Goal: Task Accomplishment & Management: Use online tool/utility

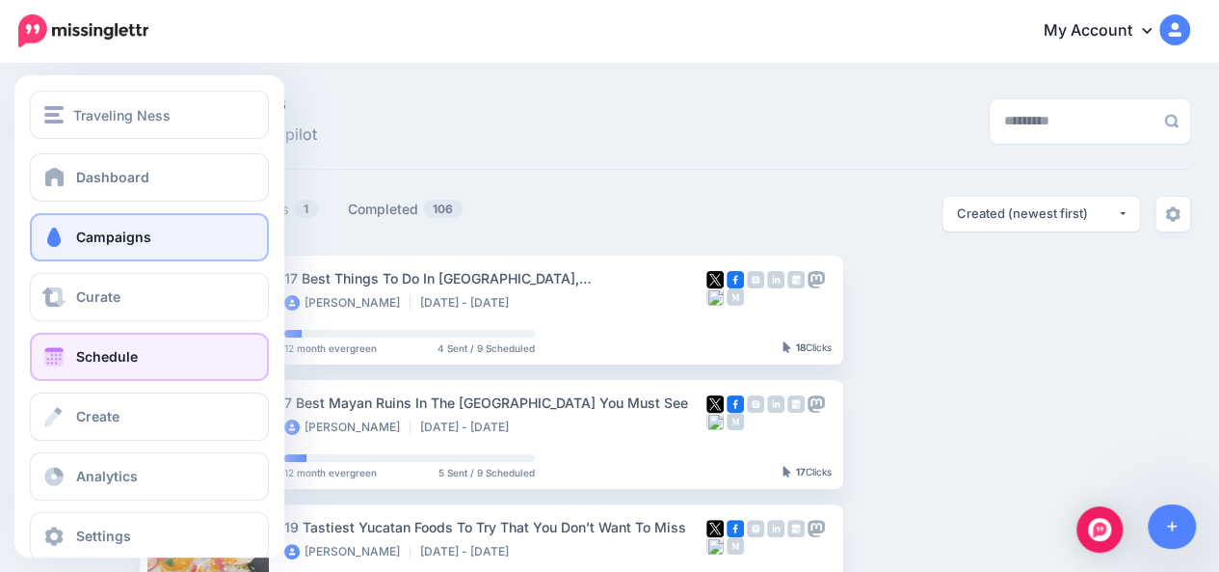
click at [72, 343] on link "Schedule" at bounding box center [149, 357] width 239 height 48
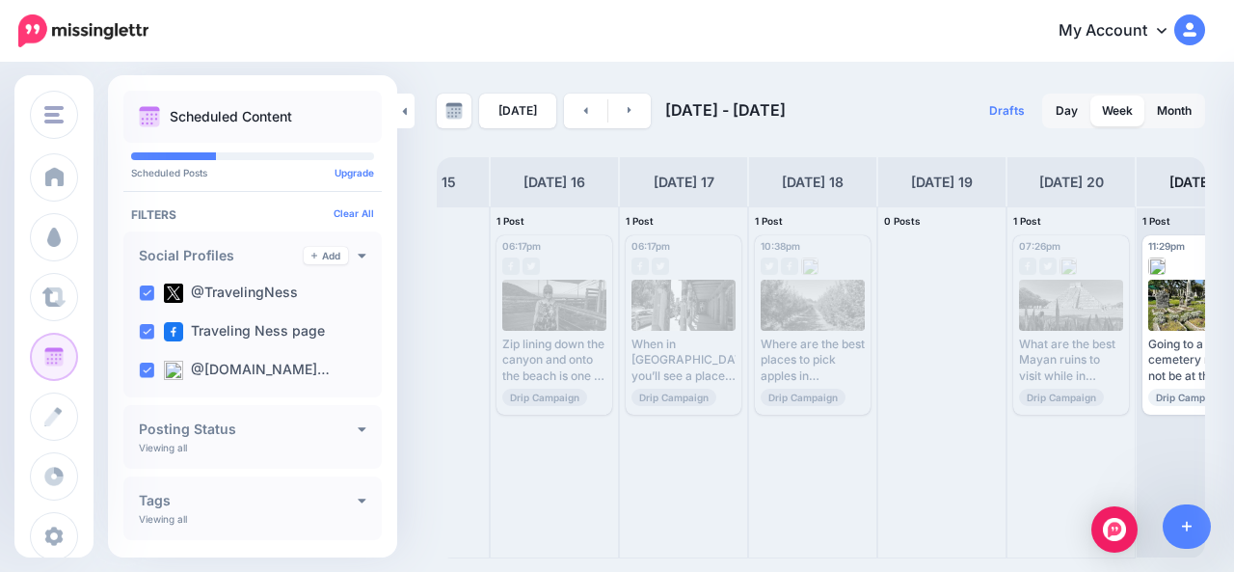
scroll to position [0, 135]
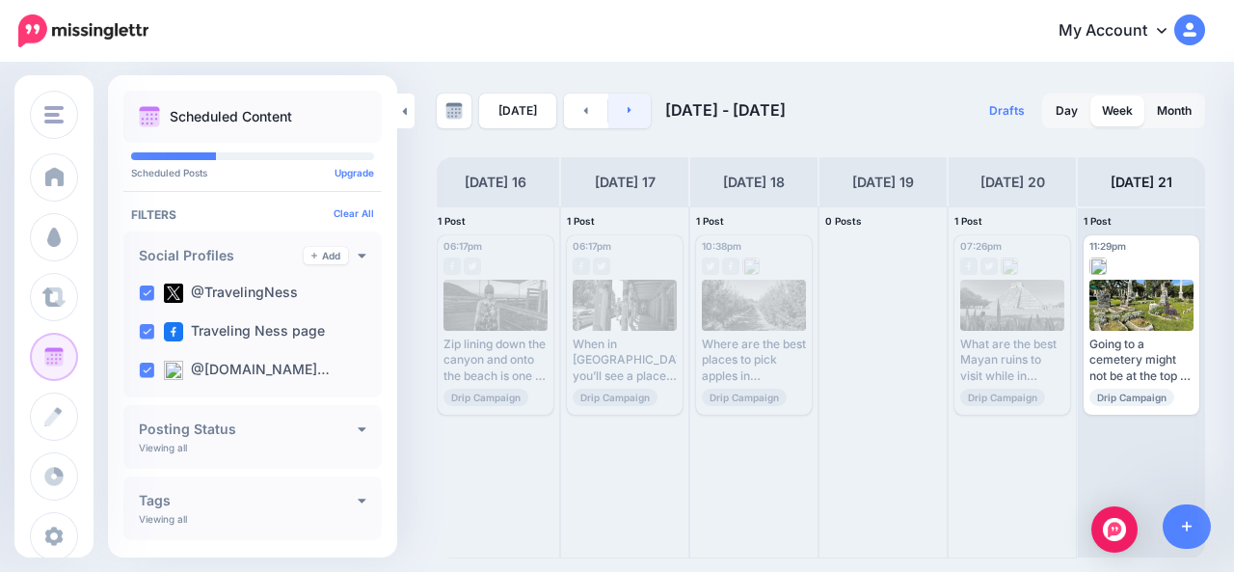
click at [634, 111] on link at bounding box center [629, 110] width 43 height 35
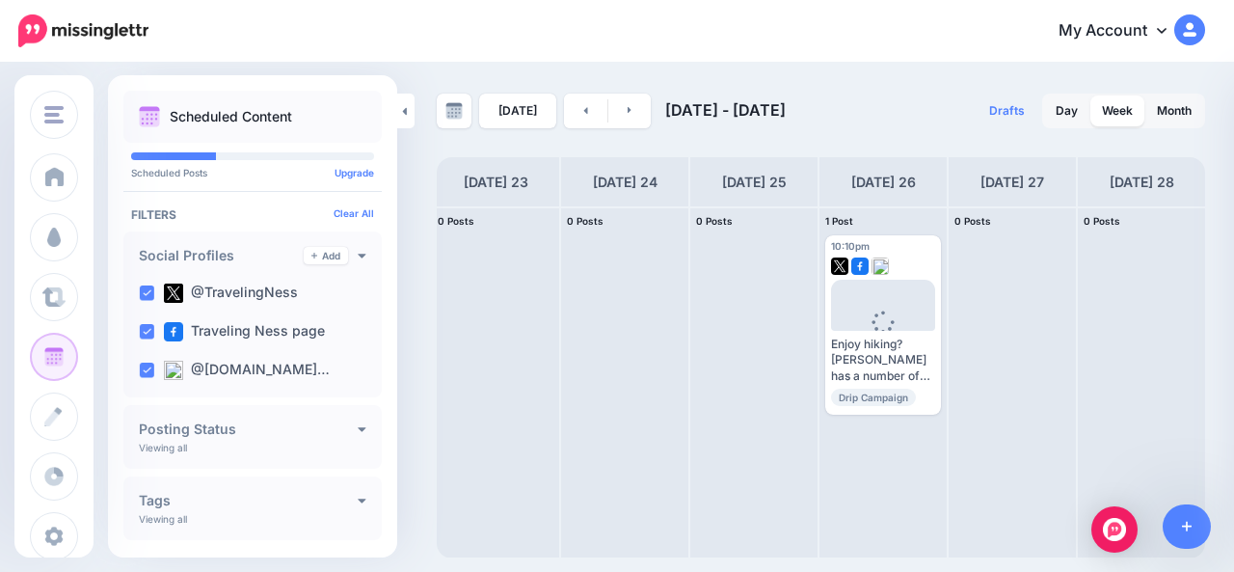
scroll to position [0, 0]
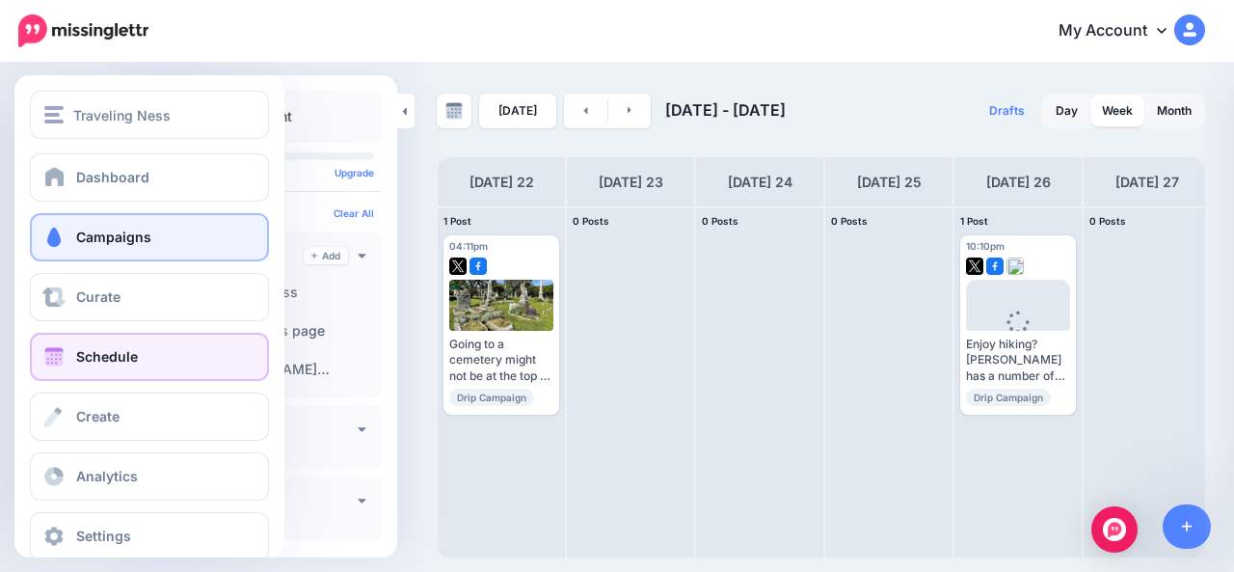
click at [67, 248] on link "Campaigns" at bounding box center [149, 237] width 239 height 48
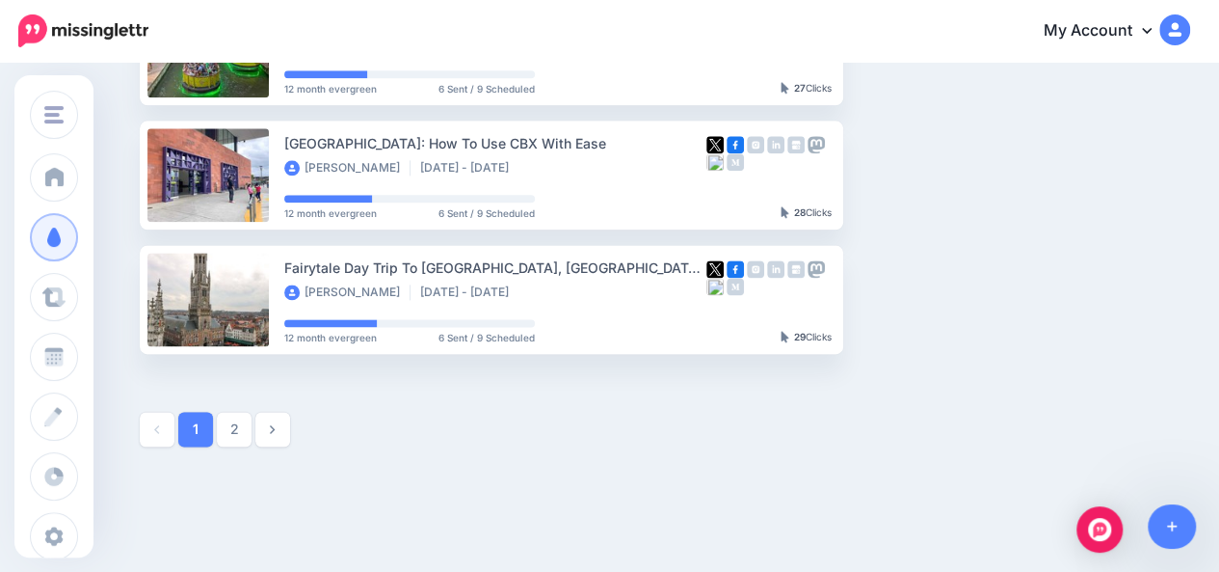
scroll to position [1133, 0]
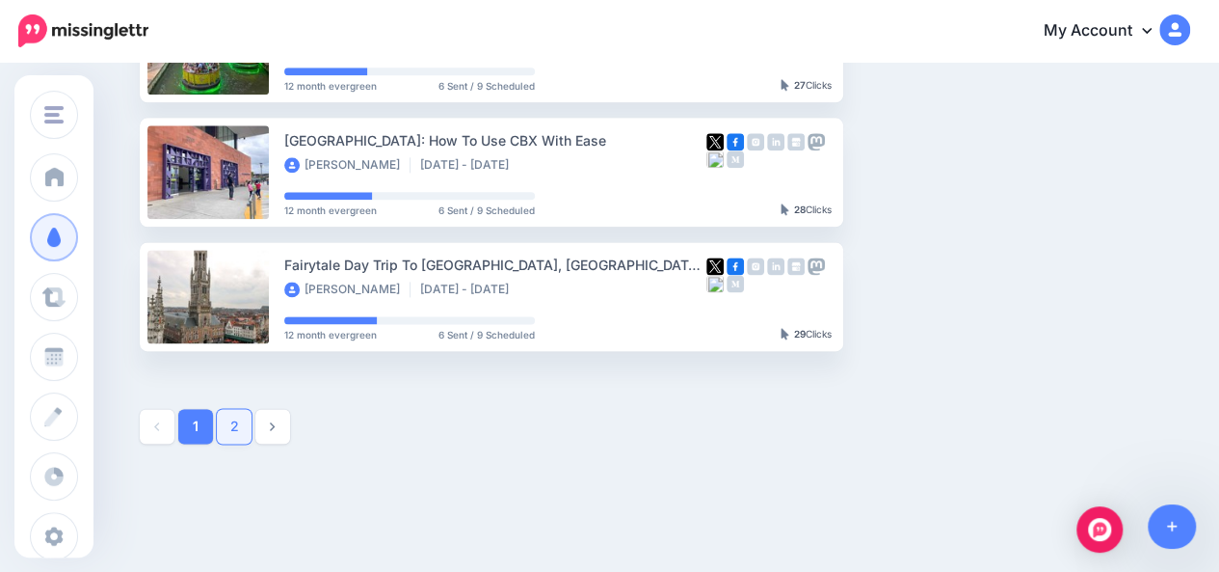
click at [239, 429] on link "2" at bounding box center [234, 426] width 35 height 35
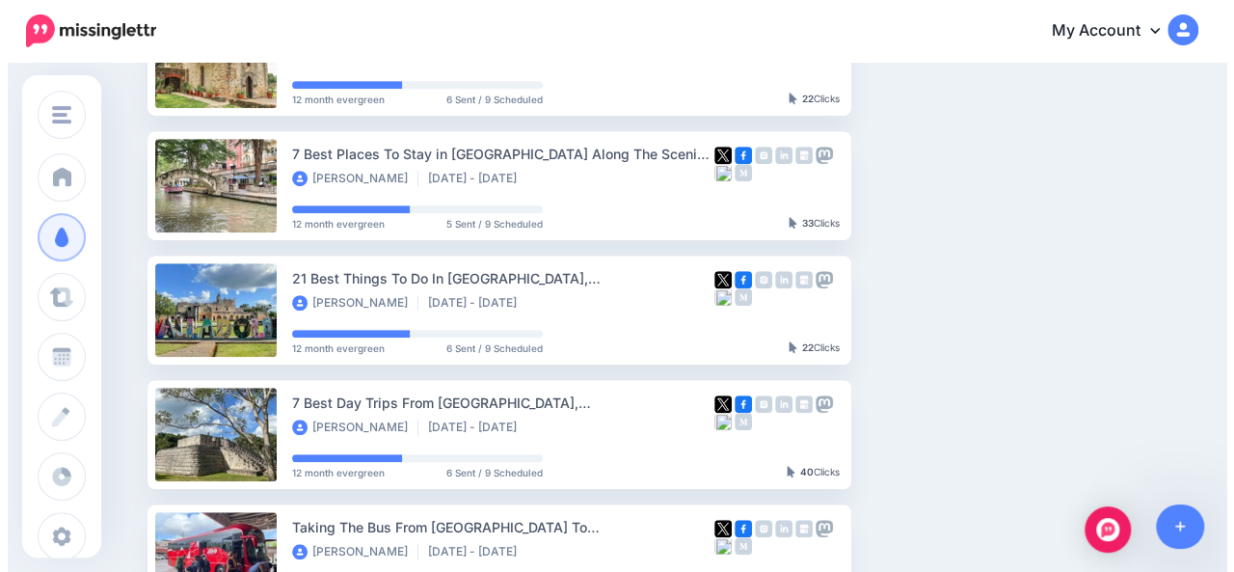
scroll to position [19, 0]
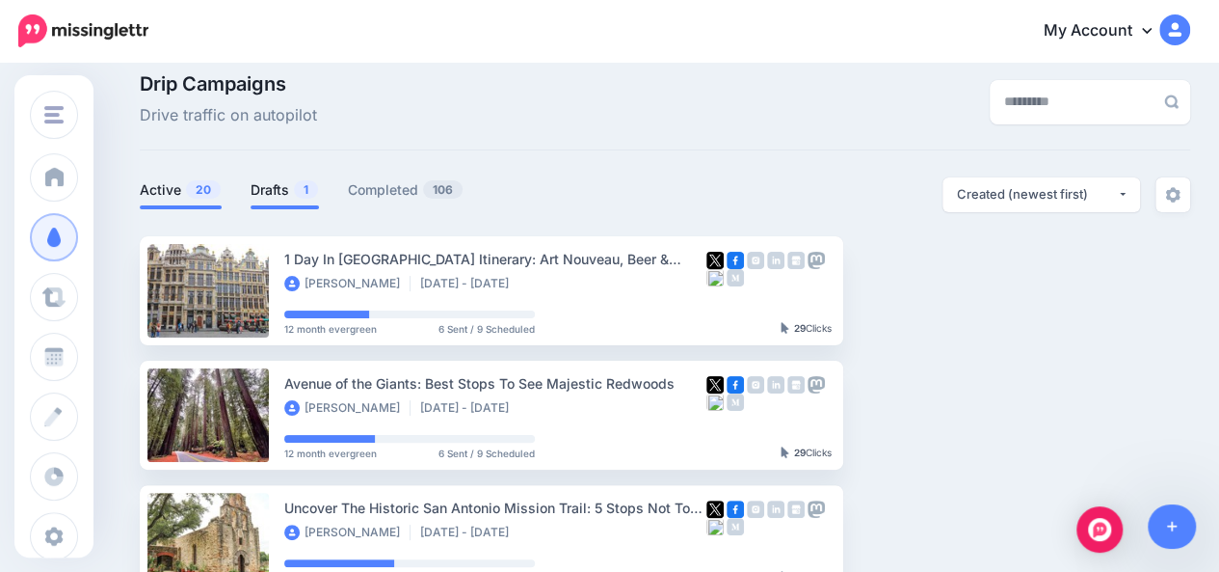
click at [282, 190] on link "Drafts 1" at bounding box center [285, 189] width 68 height 23
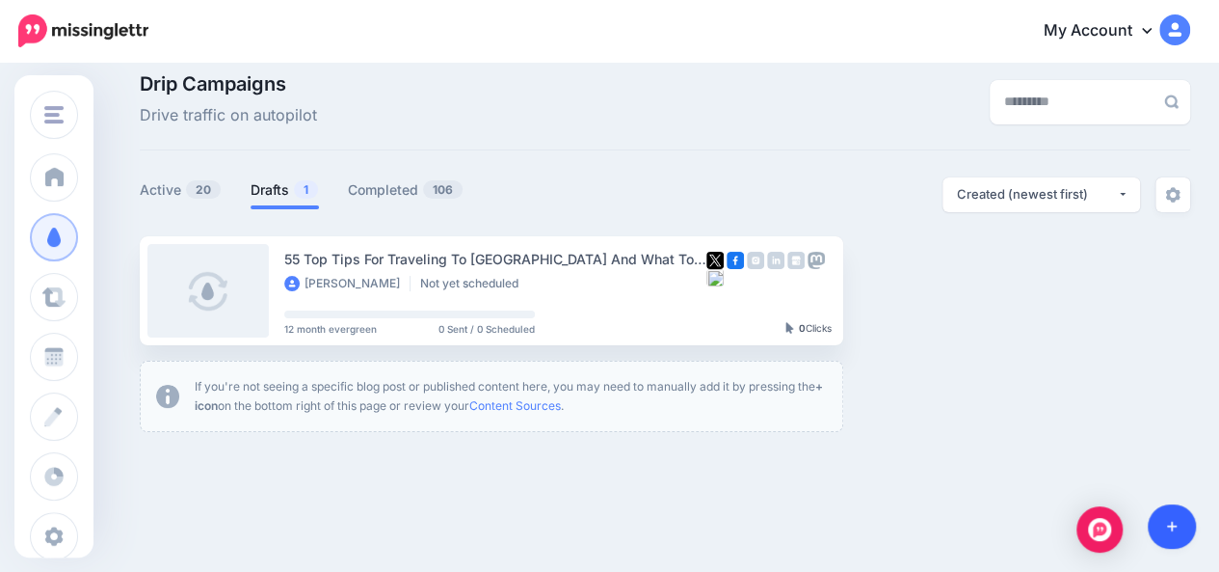
click at [1177, 526] on link at bounding box center [1172, 526] width 49 height 44
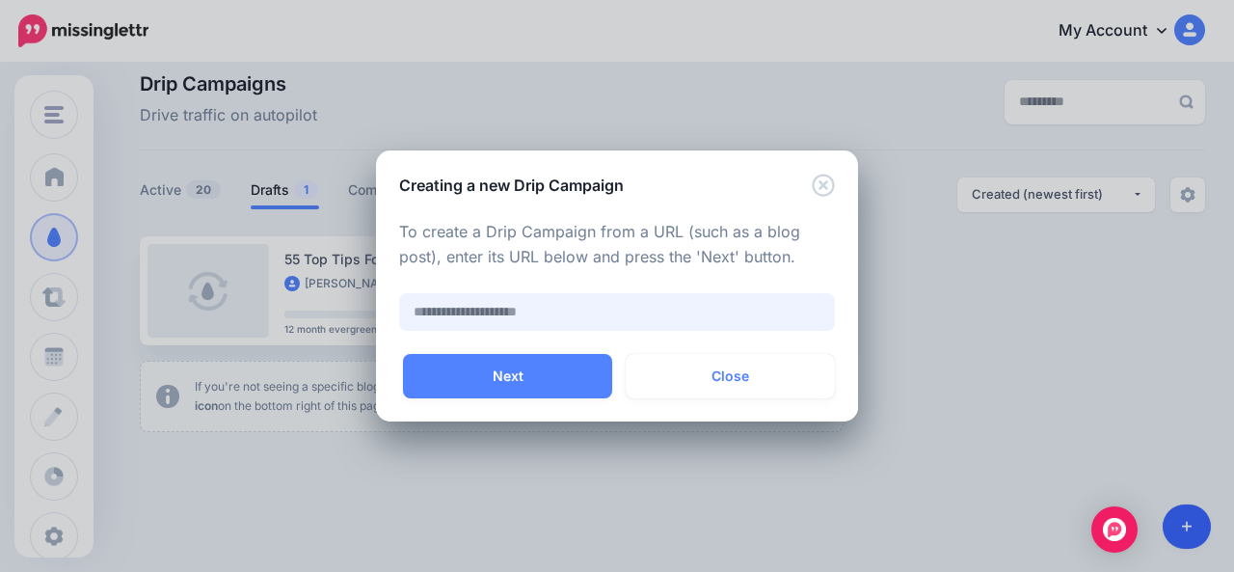
paste input "**********"
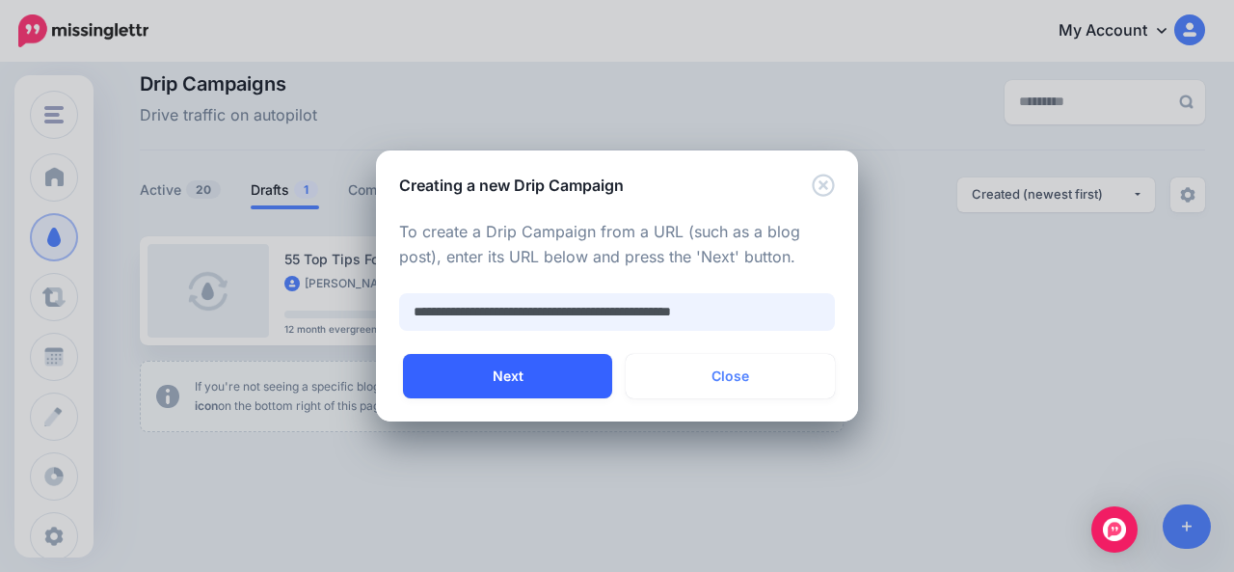
type input "**********"
click at [589, 382] on button "Next" at bounding box center [507, 376] width 209 height 44
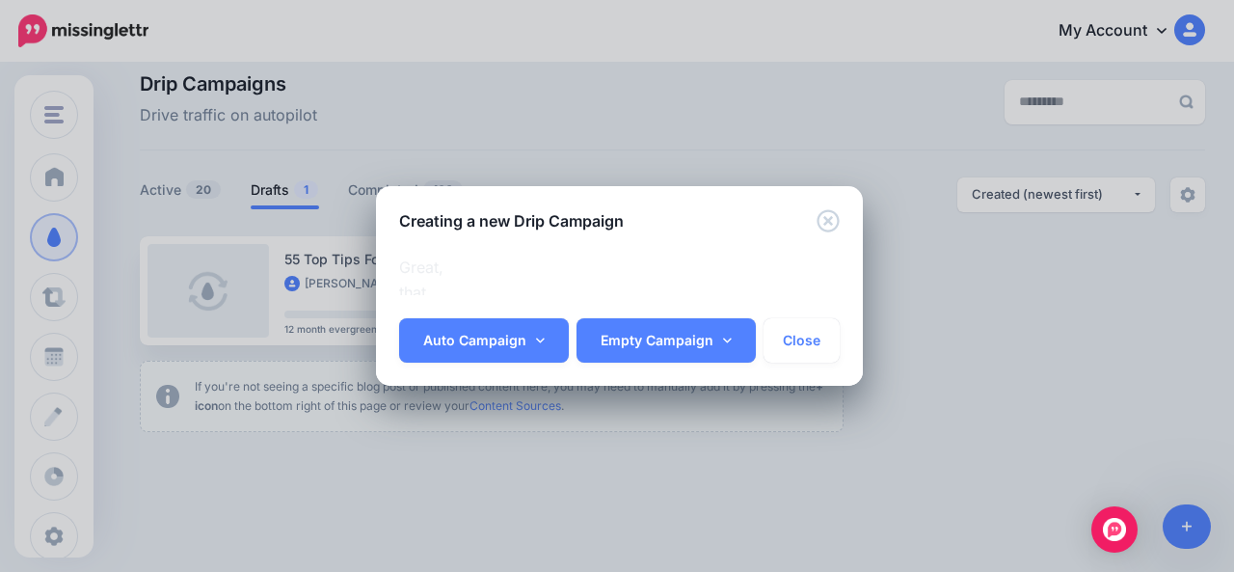
scroll to position [0, 15]
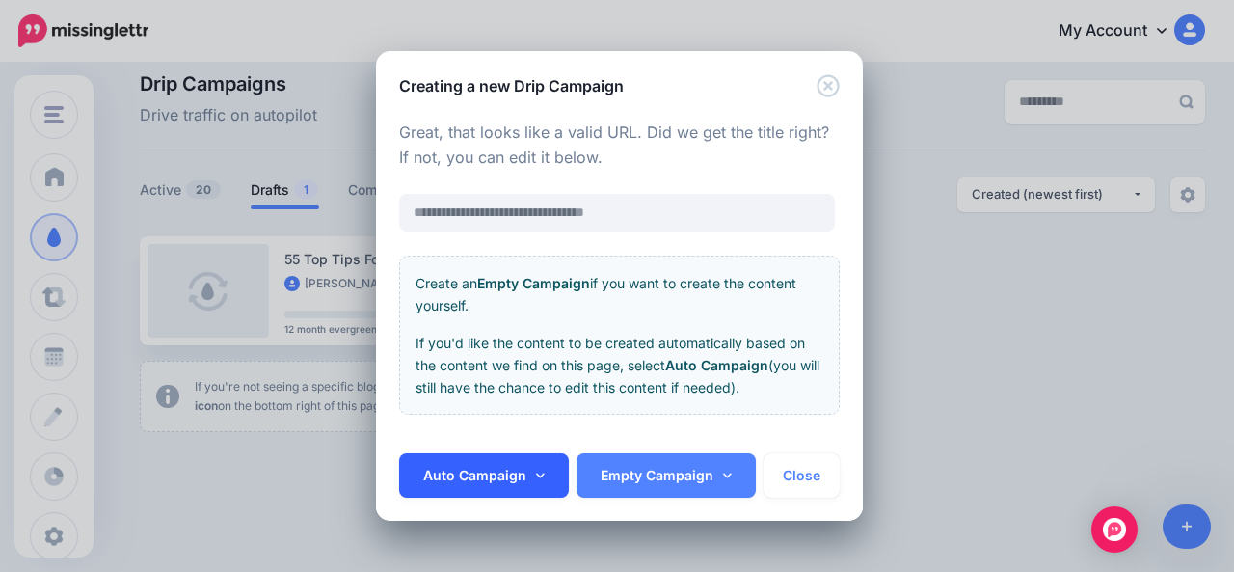
click at [538, 477] on icon at bounding box center [540, 475] width 9 height 5
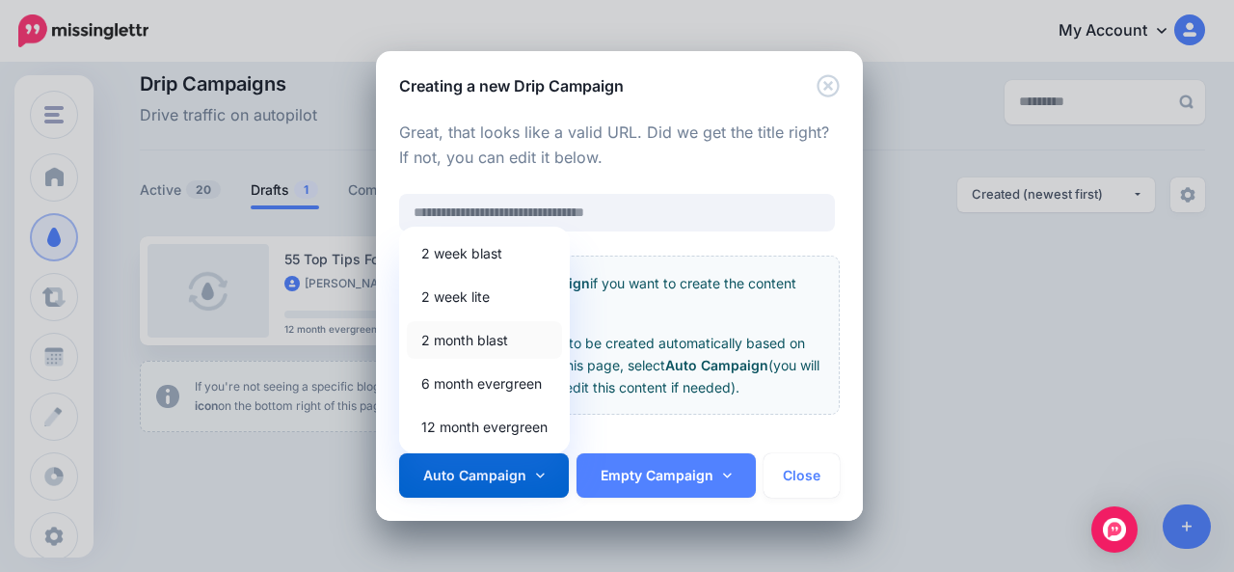
click at [469, 348] on link "2 month blast" at bounding box center [484, 340] width 155 height 38
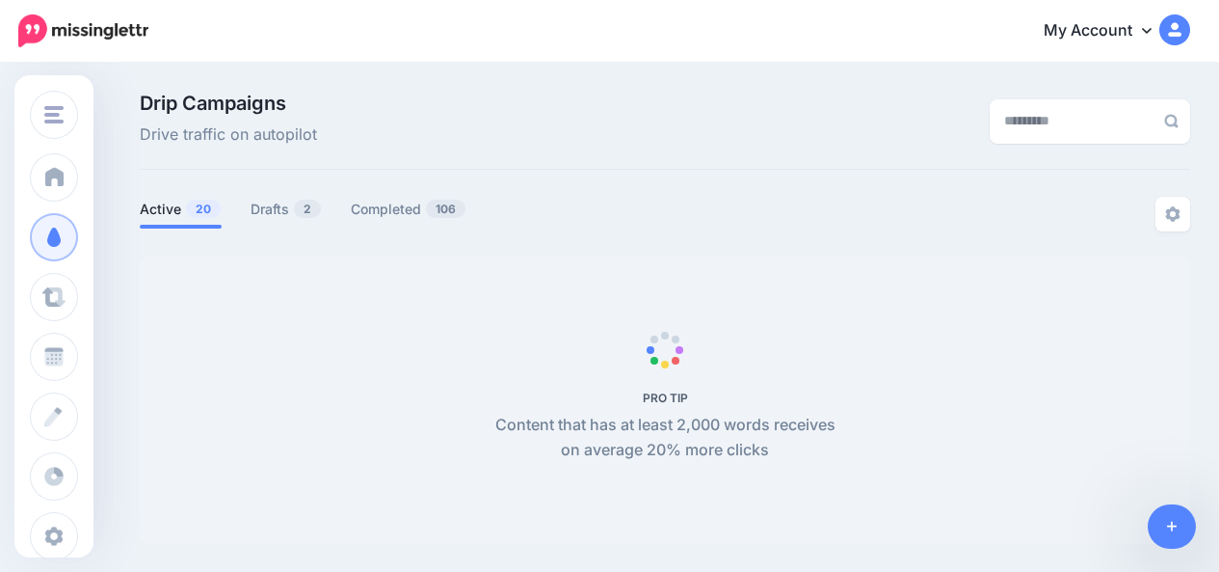
scroll to position [19, 0]
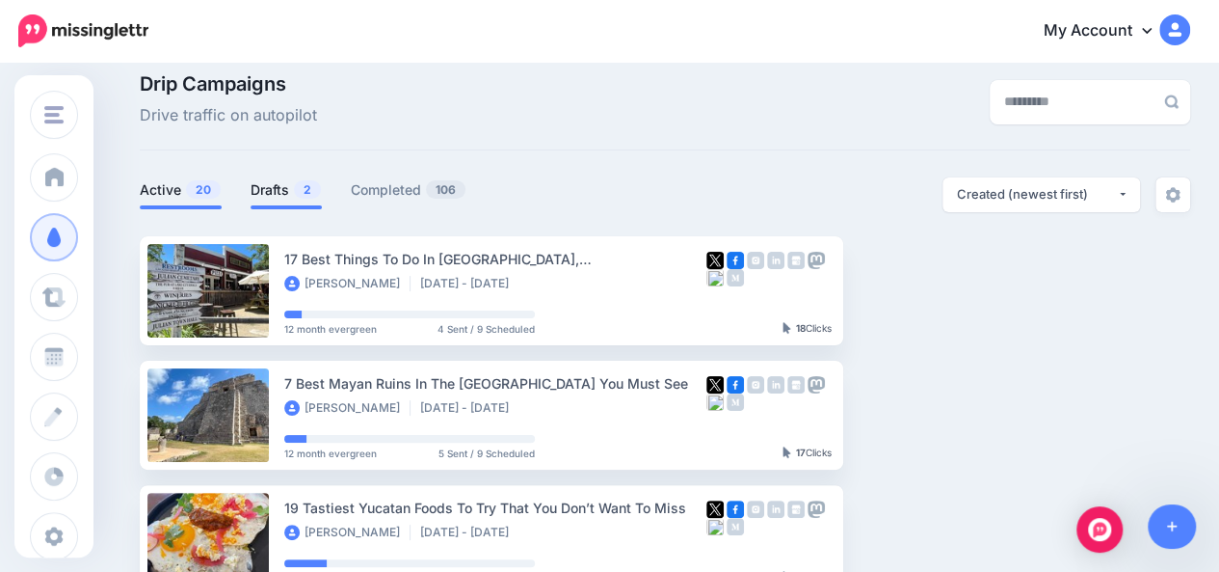
click at [266, 188] on link "Drafts 2" at bounding box center [286, 189] width 71 height 23
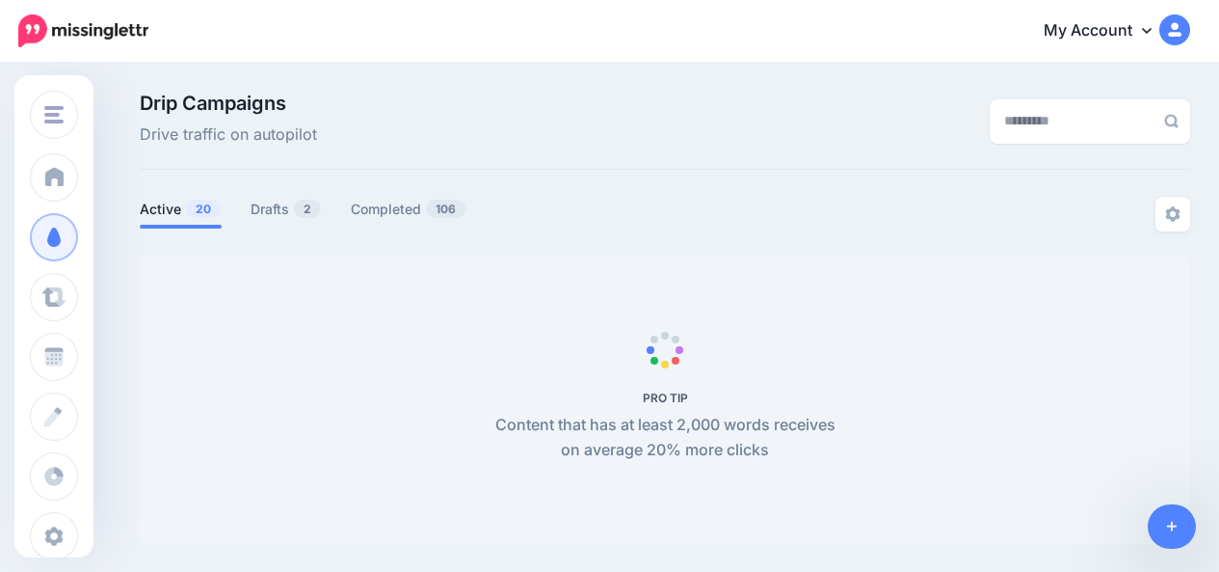
scroll to position [19, 0]
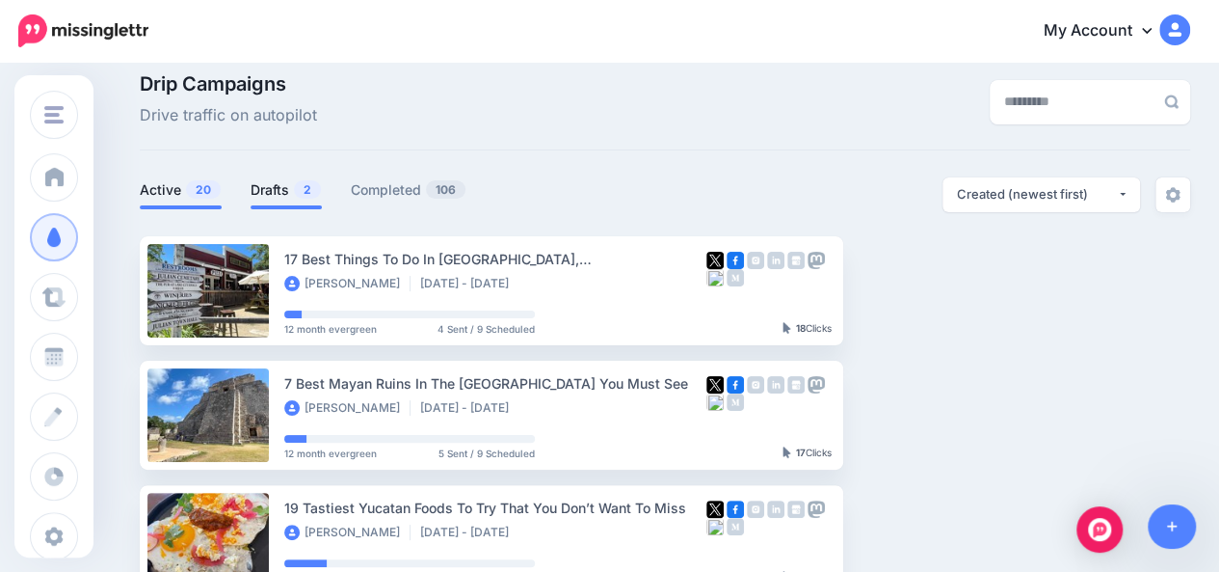
click at [269, 186] on link "Drafts 2" at bounding box center [286, 189] width 71 height 23
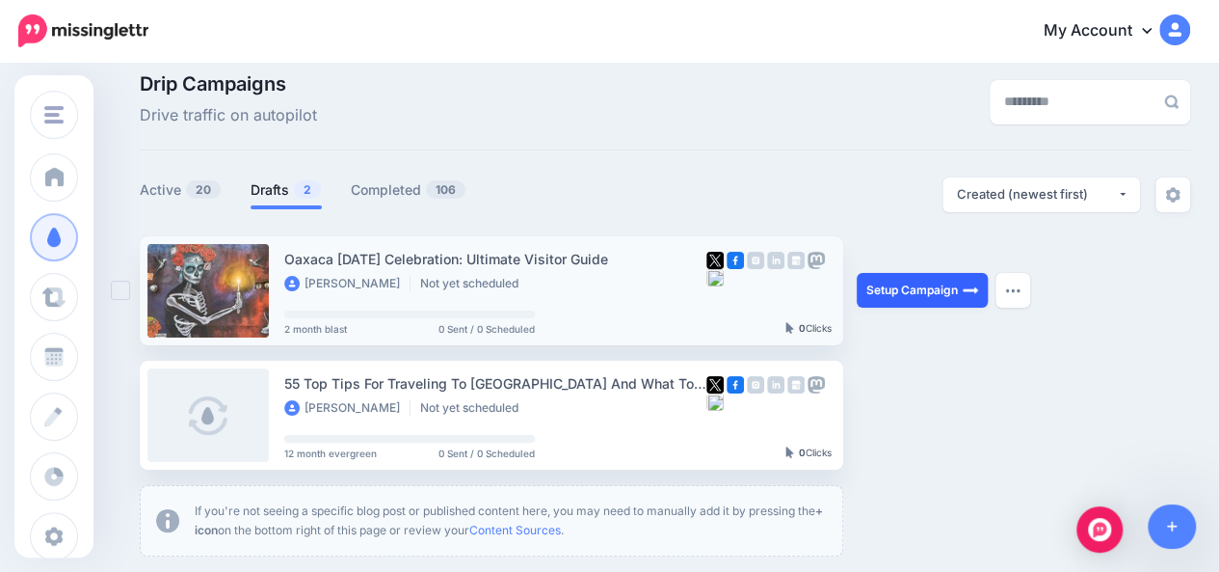
click at [903, 298] on link "Setup Campaign" at bounding box center [922, 290] width 131 height 35
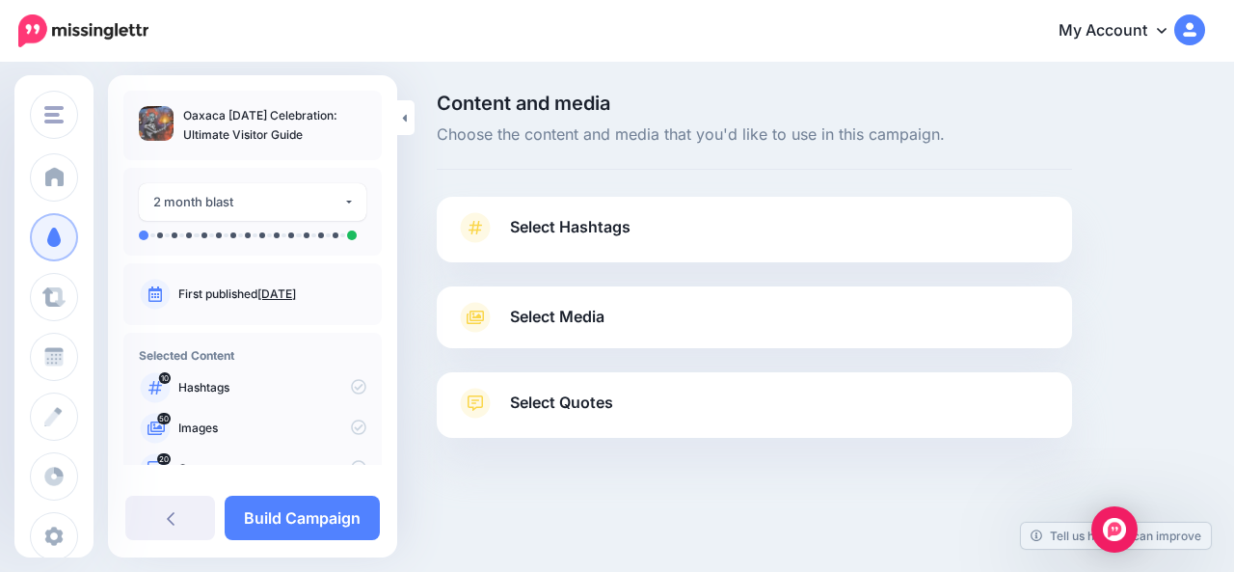
click at [846, 232] on link "Select Hashtags" at bounding box center [754, 237] width 597 height 50
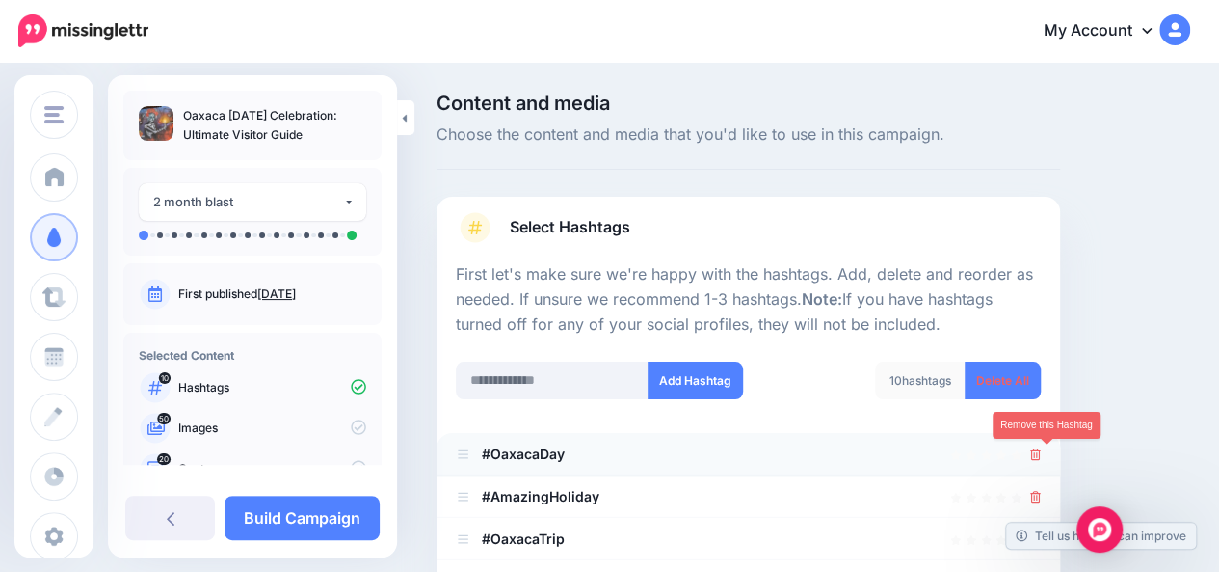
click at [1041, 451] on icon at bounding box center [1035, 454] width 11 height 12
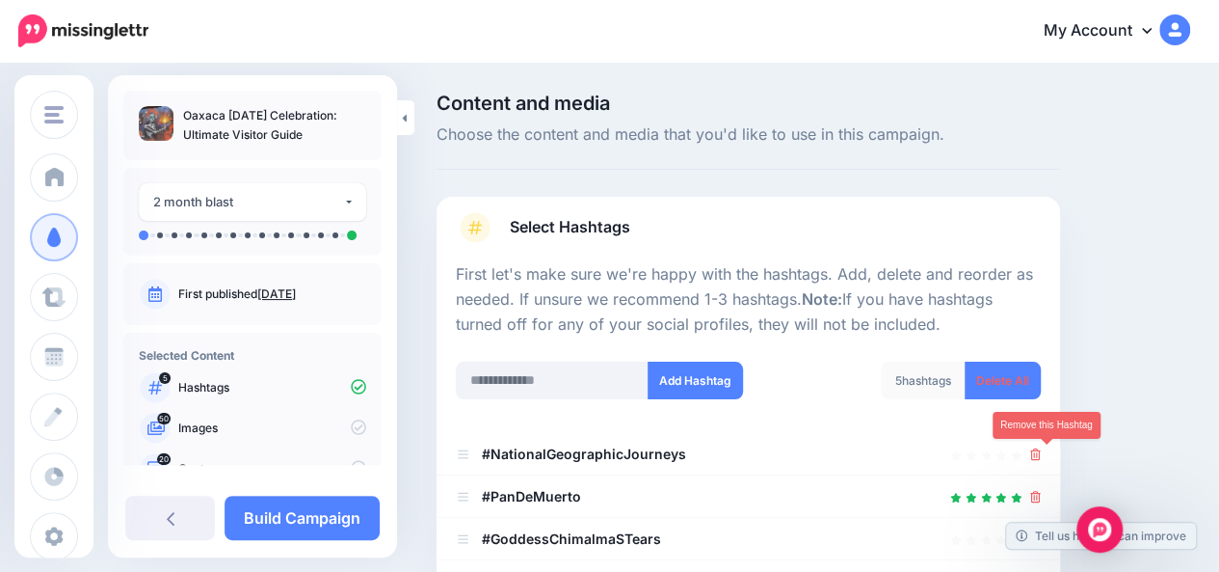
click at [1041, 451] on icon at bounding box center [1035, 454] width 11 height 12
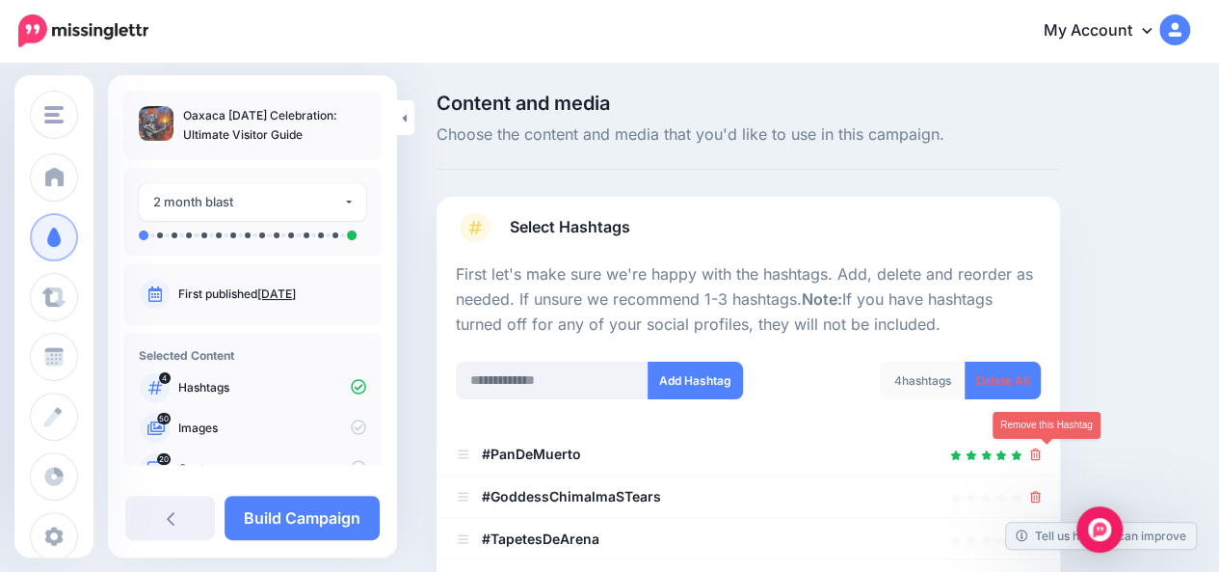
click at [1041, 451] on icon at bounding box center [1035, 454] width 11 height 12
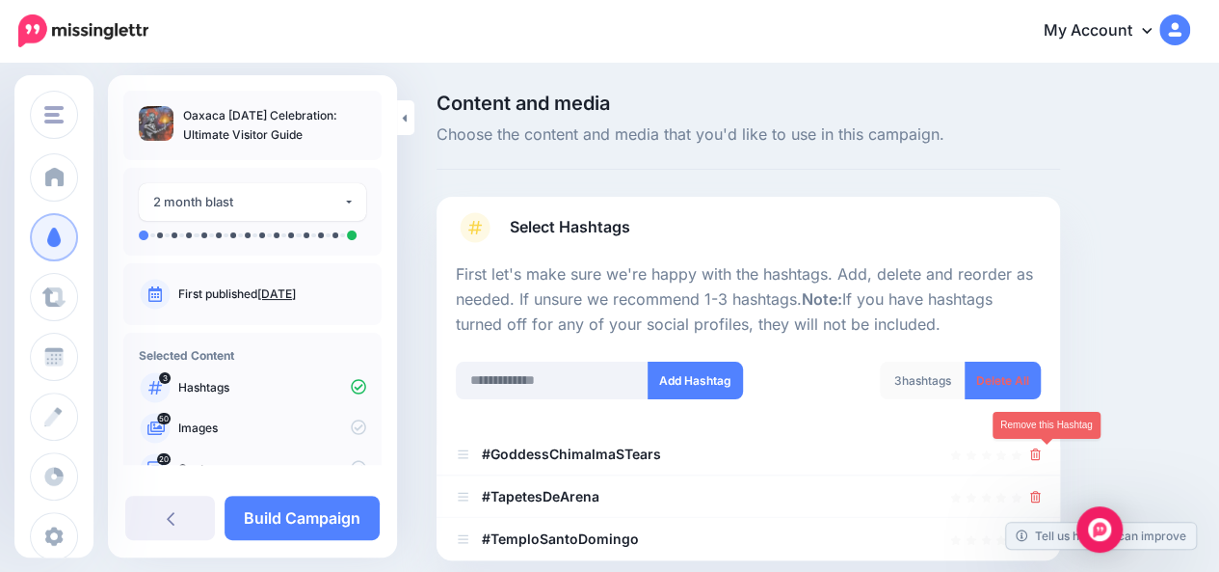
click at [1041, 451] on icon at bounding box center [1035, 454] width 11 height 12
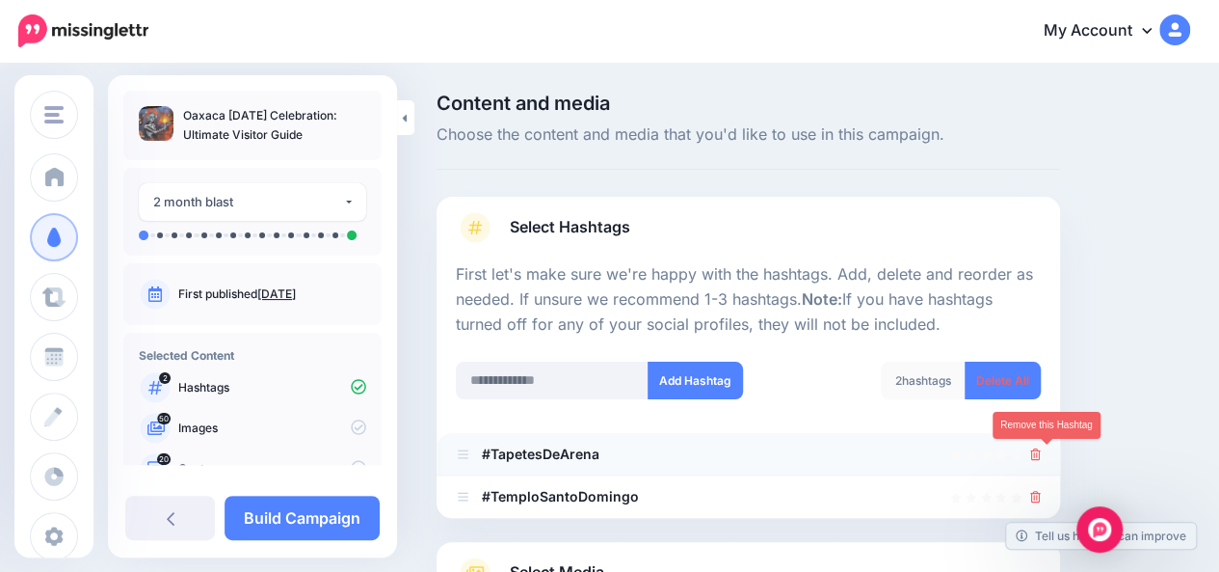
click at [1041, 457] on icon at bounding box center [1035, 454] width 11 height 12
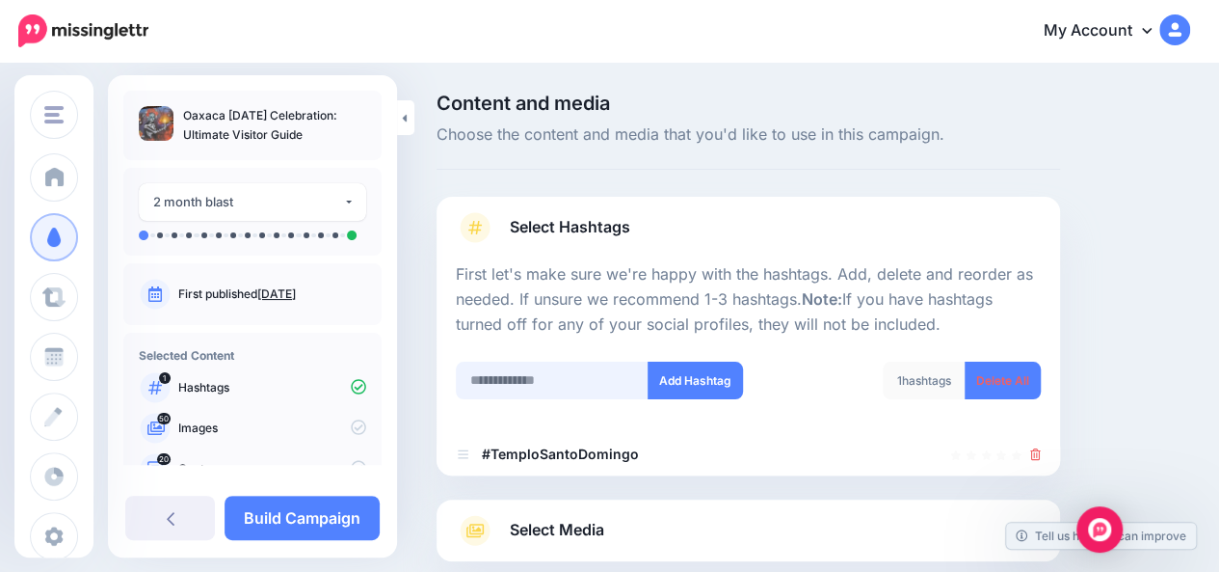
click at [530, 377] on input "text" at bounding box center [552, 380] width 193 height 38
type input "******"
click at [530, 377] on input "text" at bounding box center [552, 380] width 193 height 38
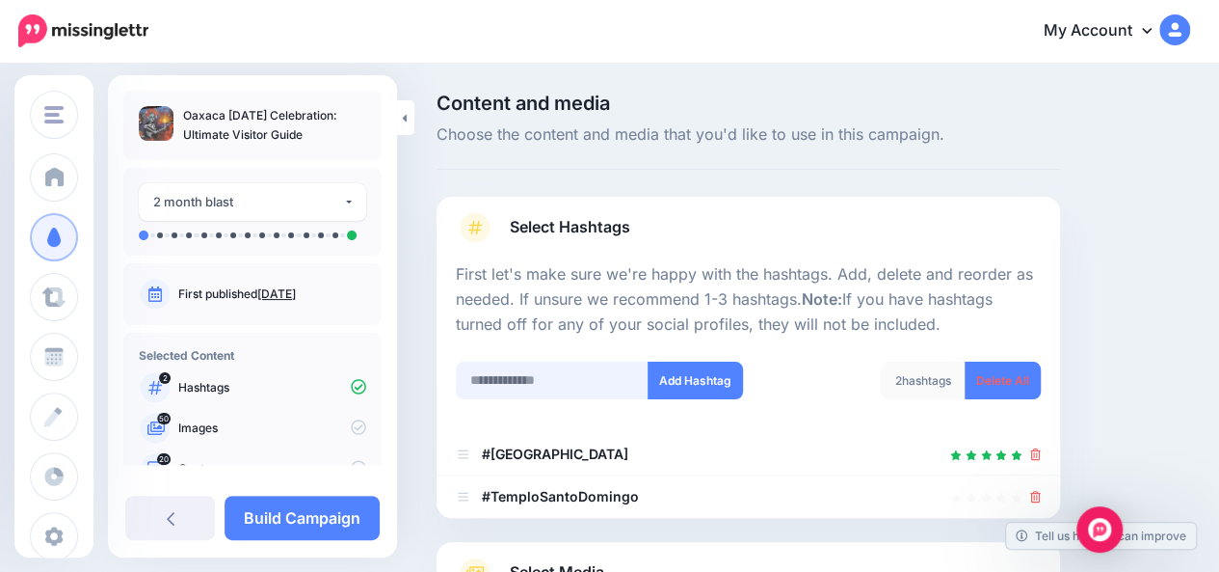
scroll to position [273, 0]
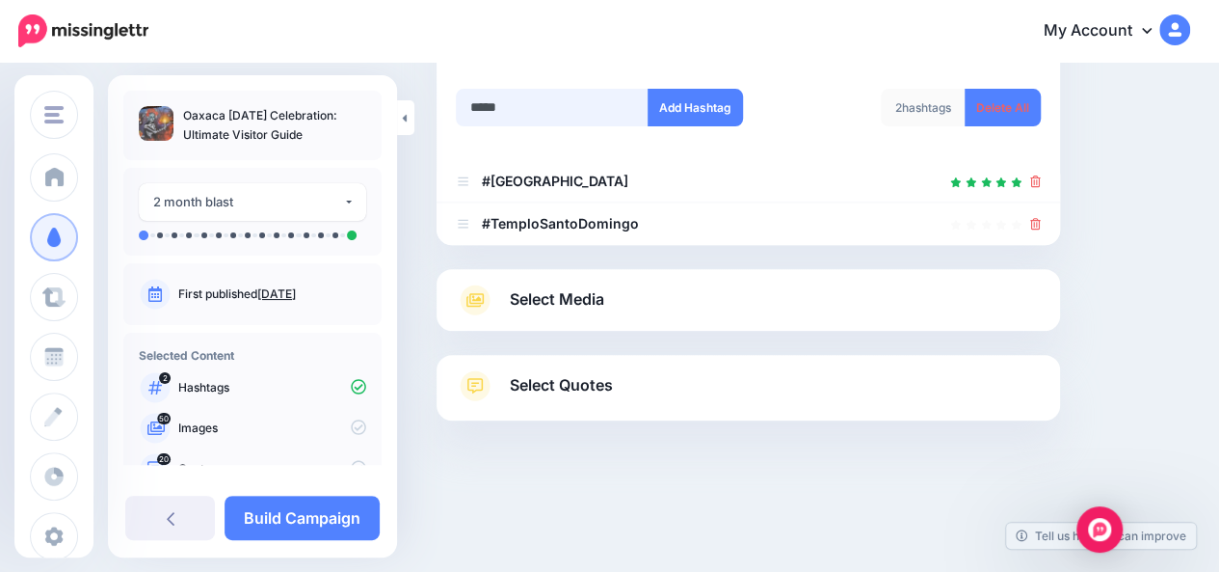
type input "******"
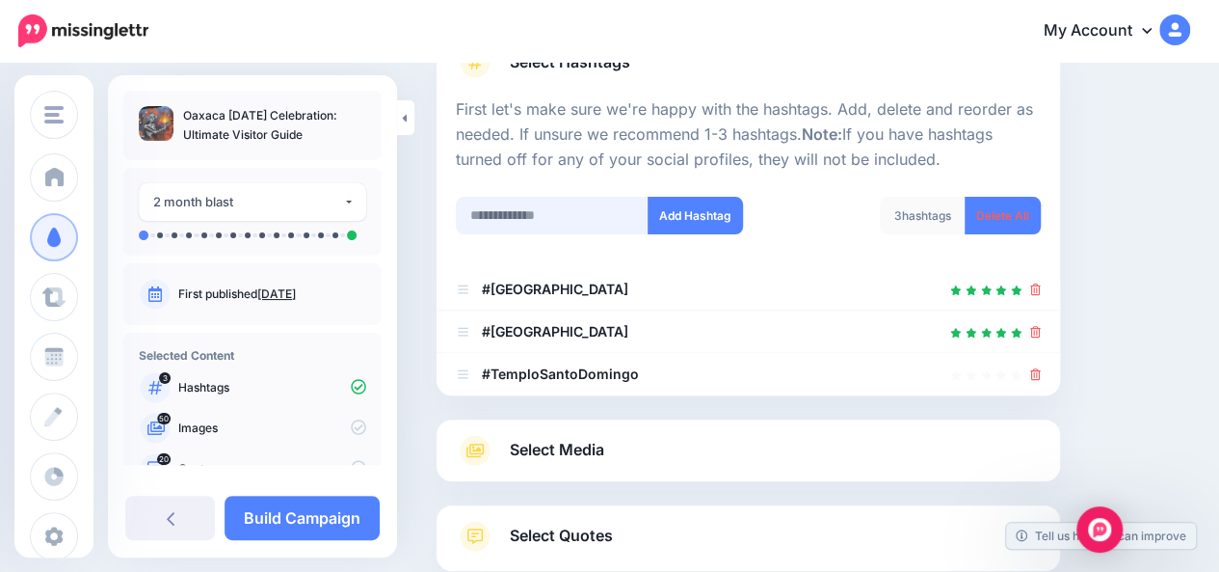
scroll to position [158, 0]
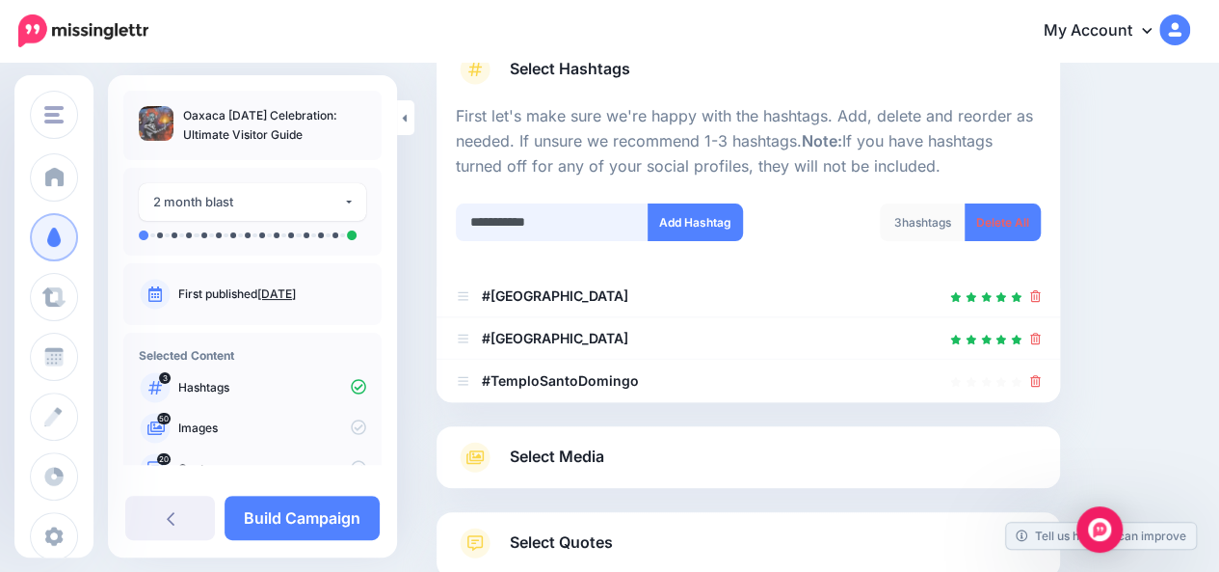
type input "**********"
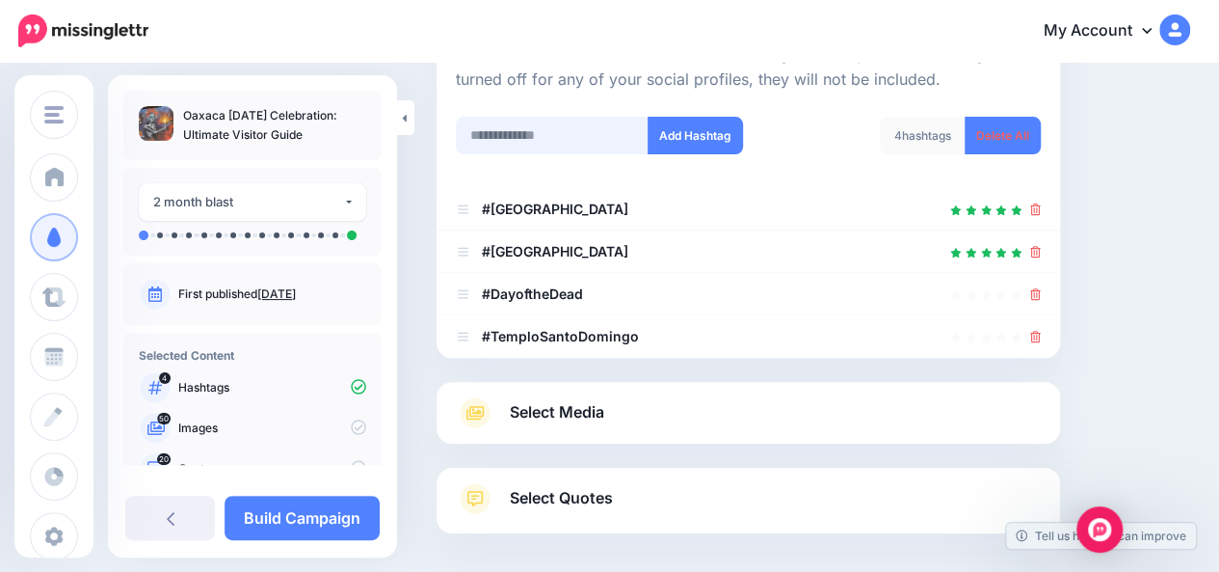
scroll to position [236, 0]
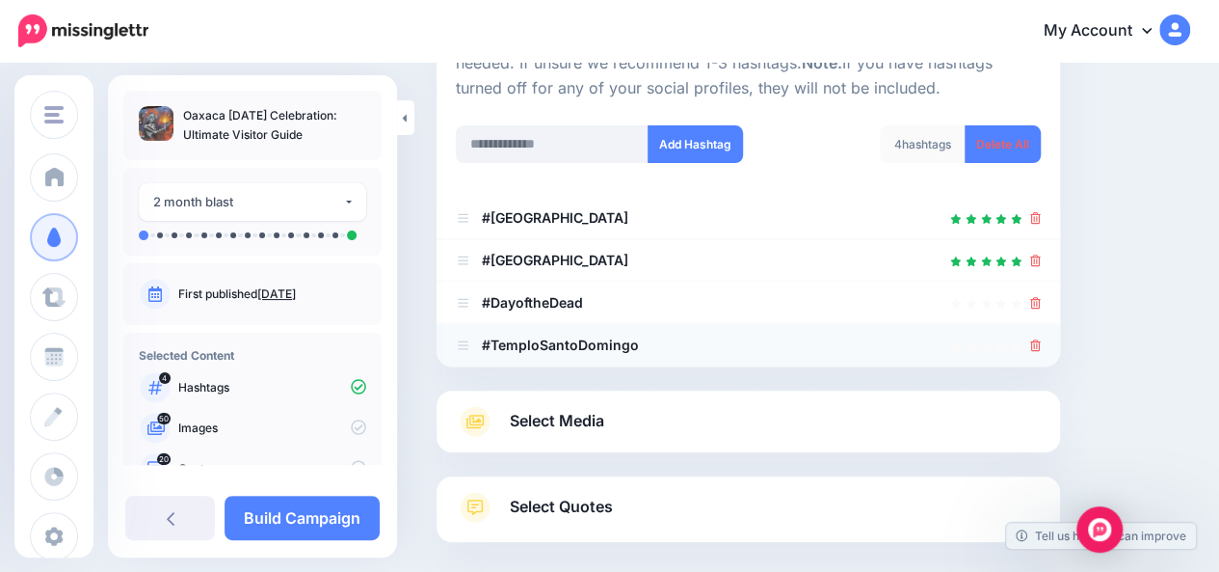
click at [1041, 346] on icon at bounding box center [1035, 345] width 11 height 12
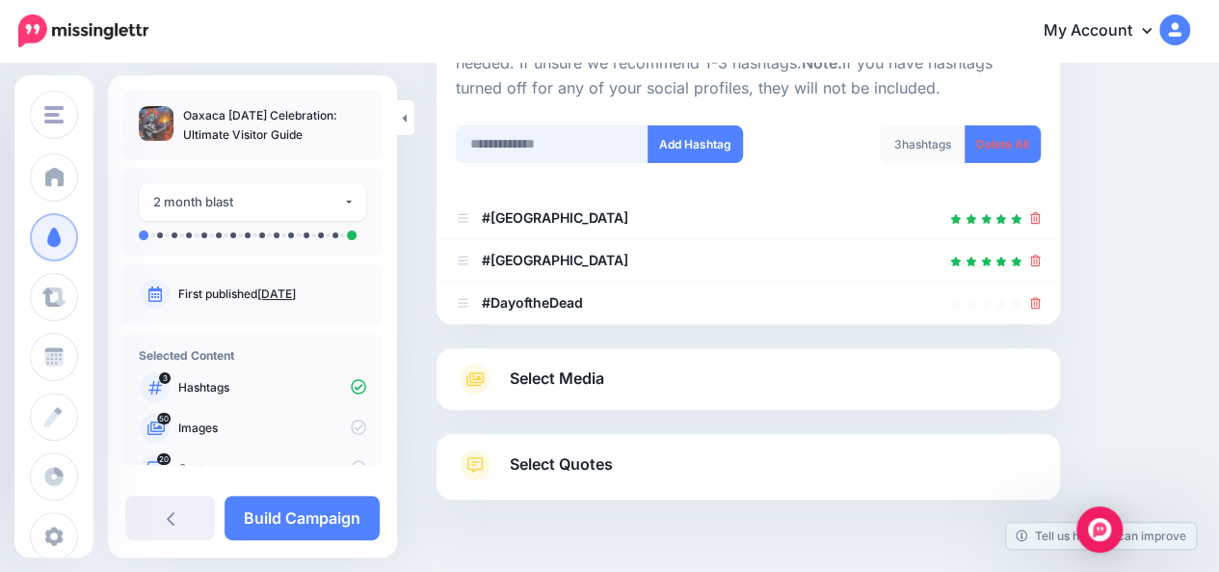
click at [571, 145] on input "text" at bounding box center [552, 144] width 193 height 38
type input "**********"
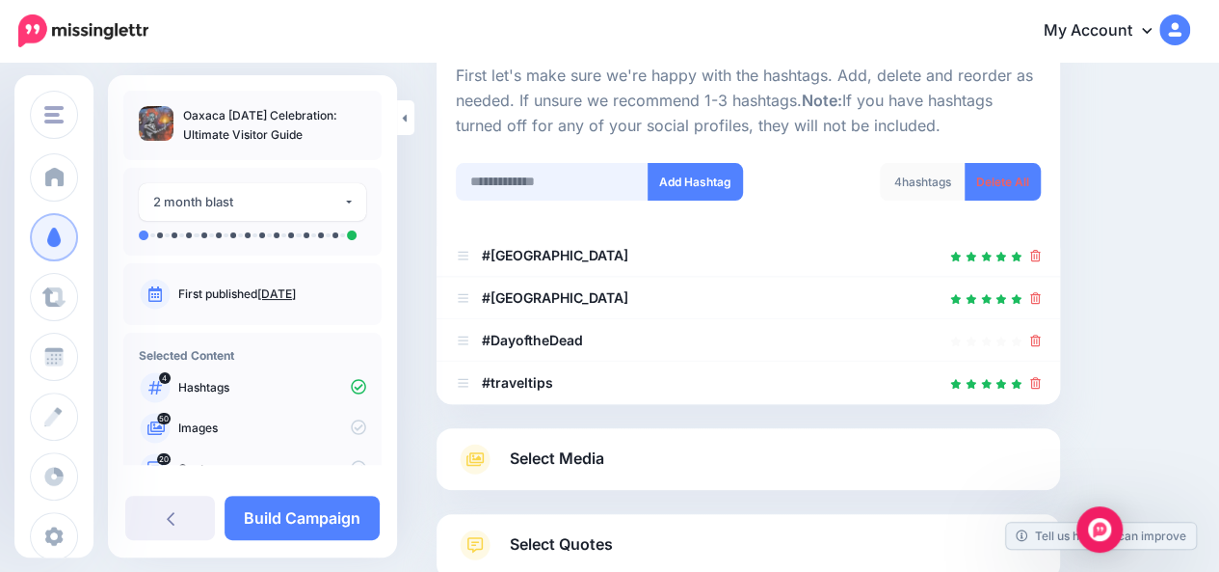
scroll to position [198, 0]
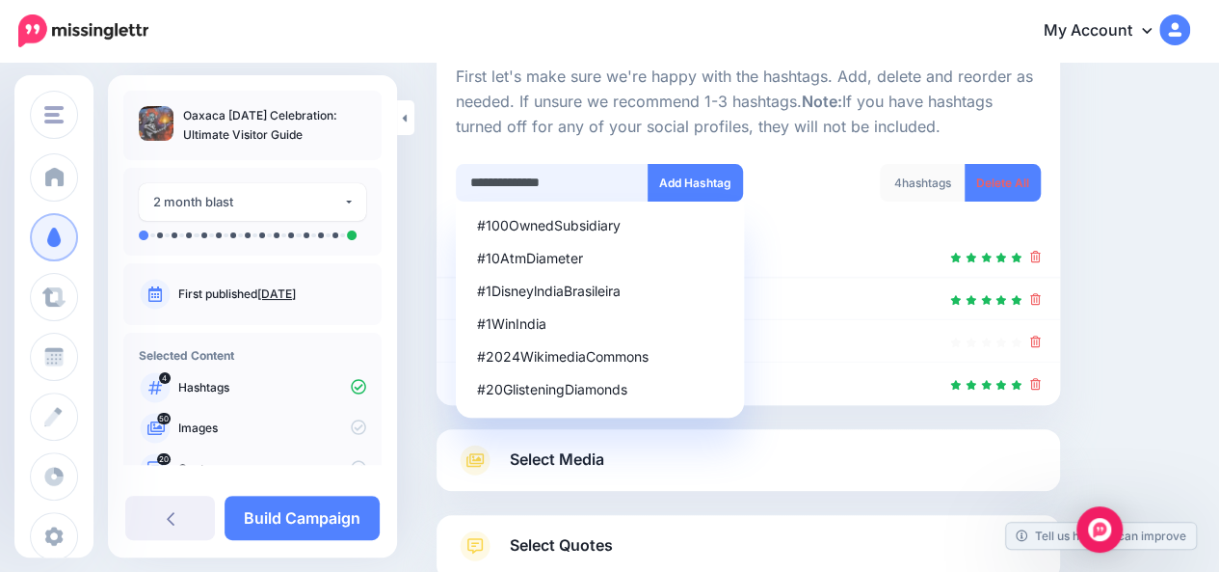
type input "**********"
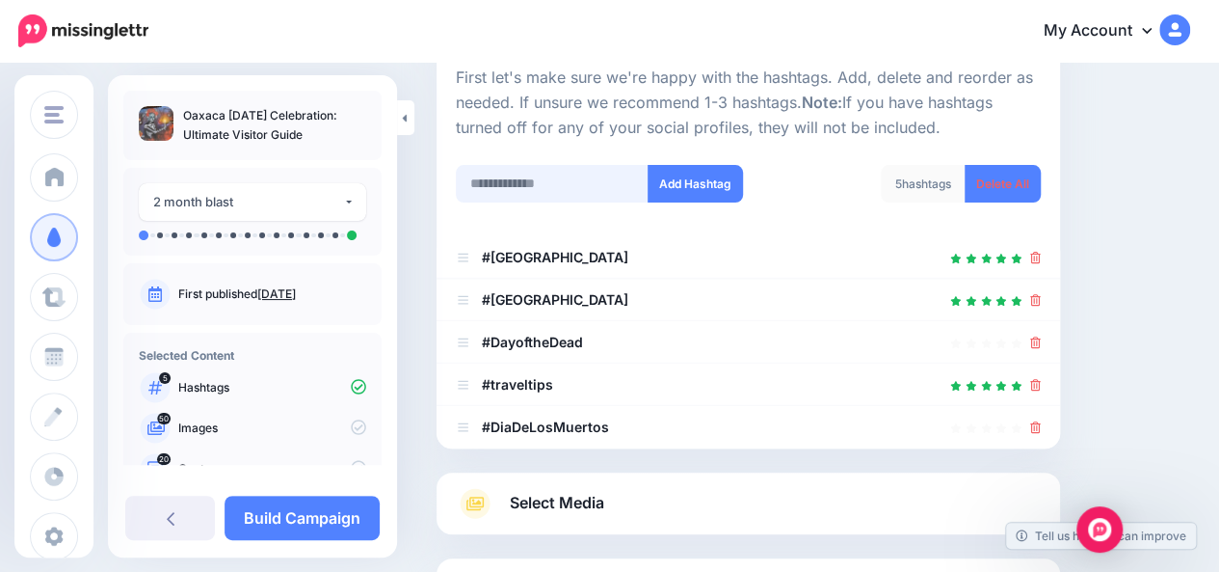
scroll to position [194, 0]
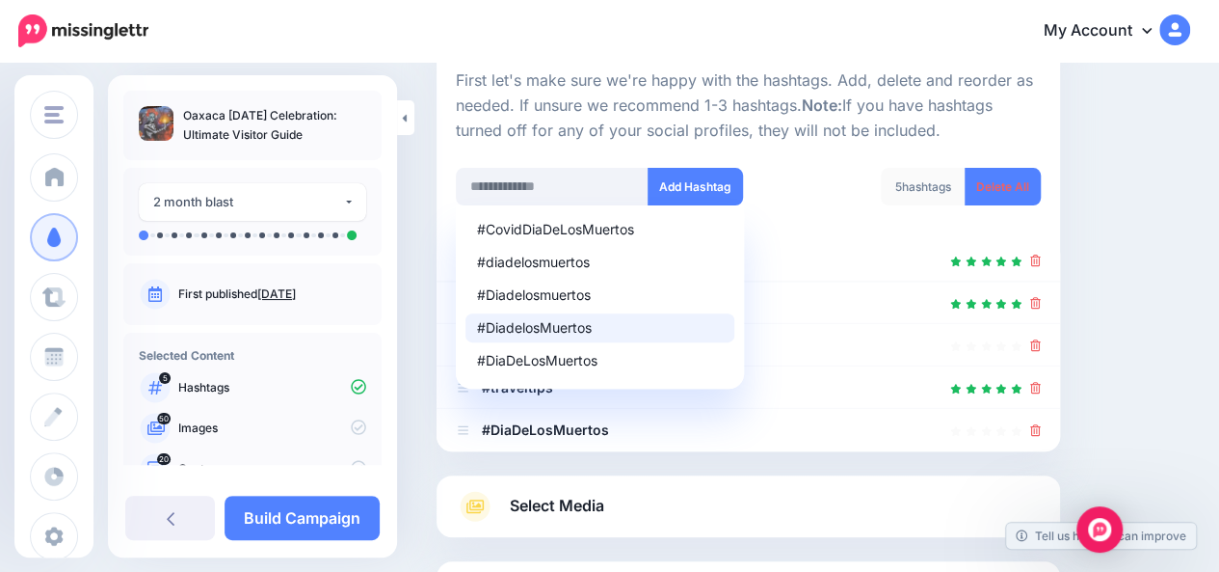
click at [600, 332] on div "#DiadelosMuertos" at bounding box center [600, 327] width 246 height 13
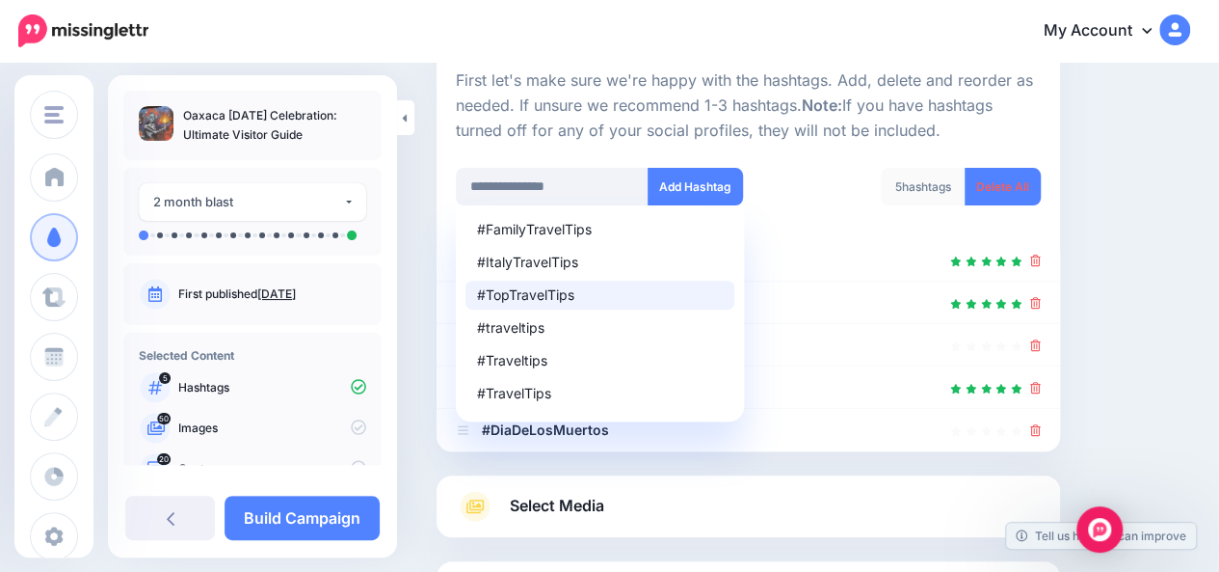
click at [1162, 295] on div "**********" at bounding box center [813, 311] width 783 height 823
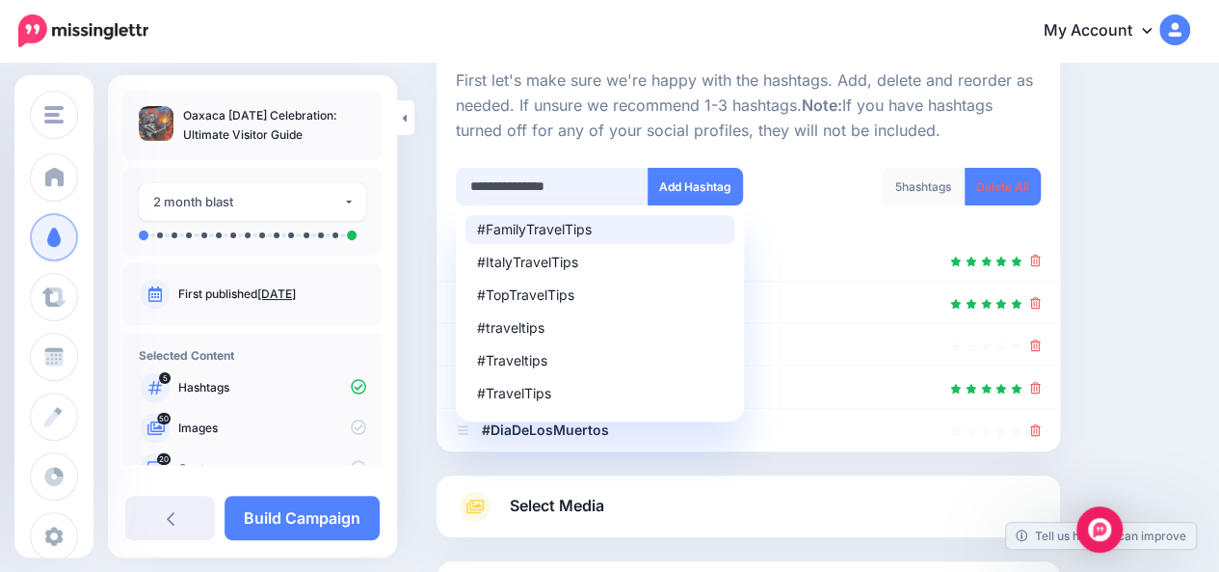
click at [592, 185] on input "**********" at bounding box center [552, 187] width 193 height 38
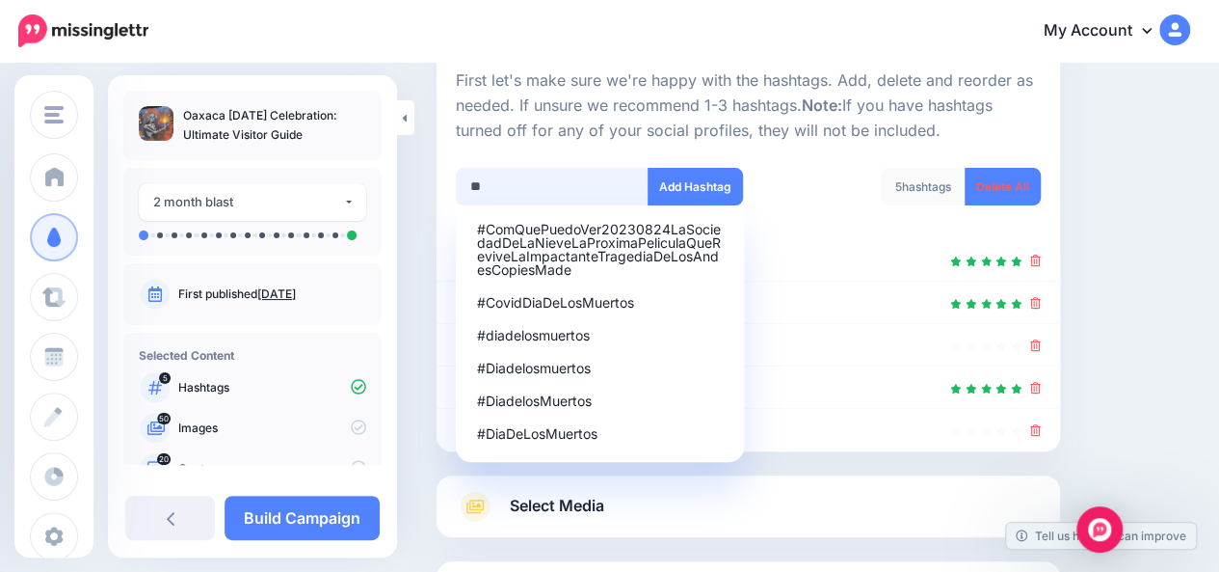
type input "*"
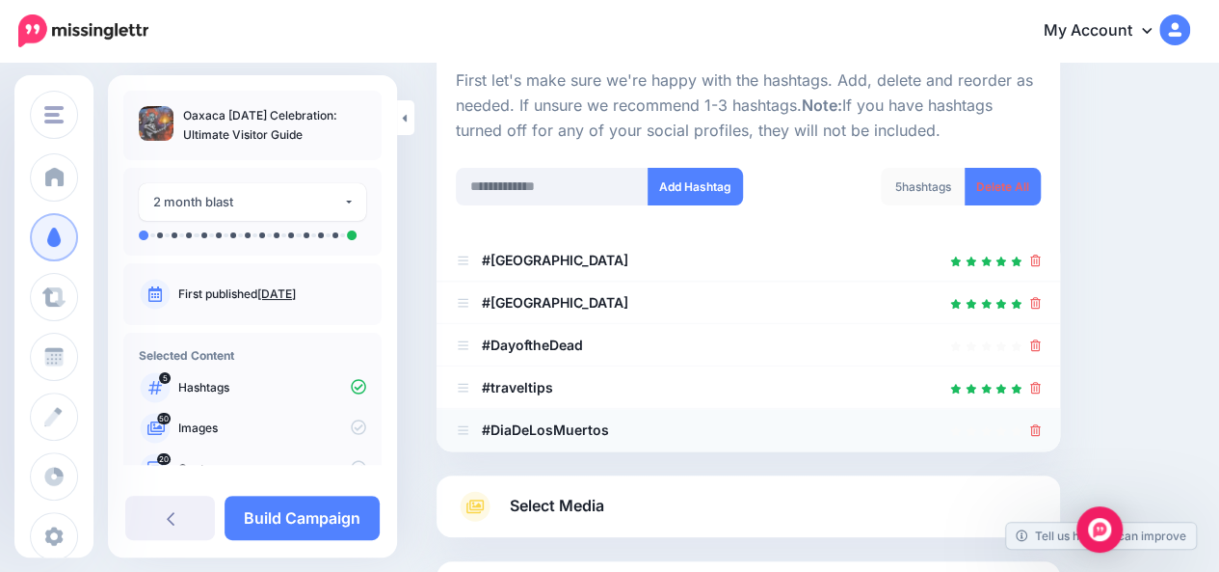
click at [1041, 431] on icon at bounding box center [1035, 430] width 11 height 12
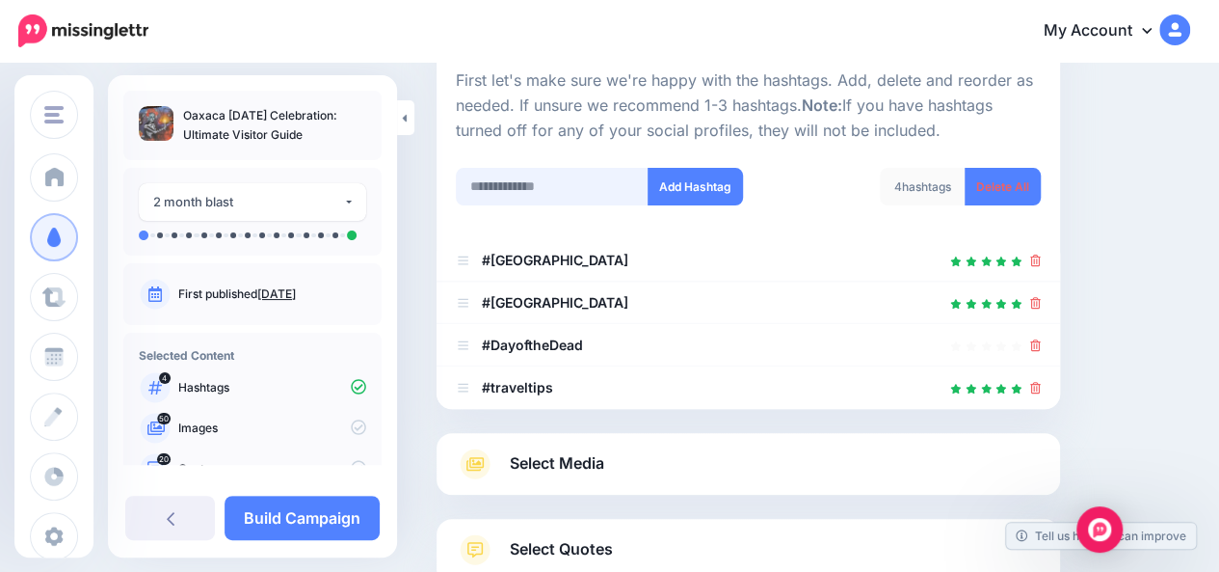
click at [591, 183] on input "text" at bounding box center [552, 187] width 193 height 38
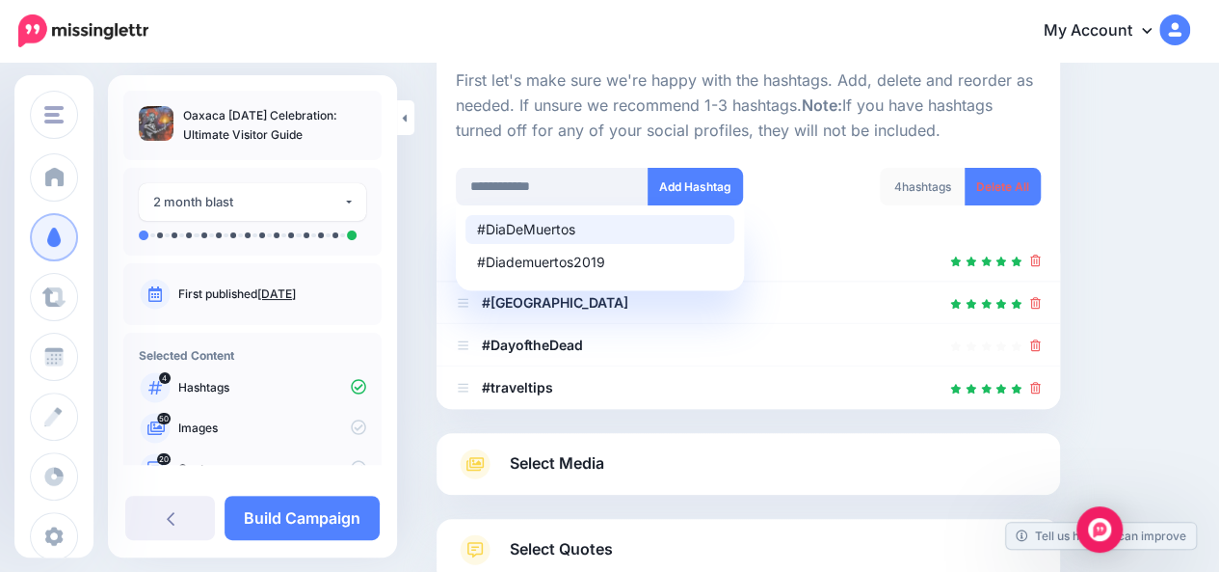
click at [544, 227] on div "#DiaDeMuertos" at bounding box center [600, 229] width 246 height 13
type input "**********"
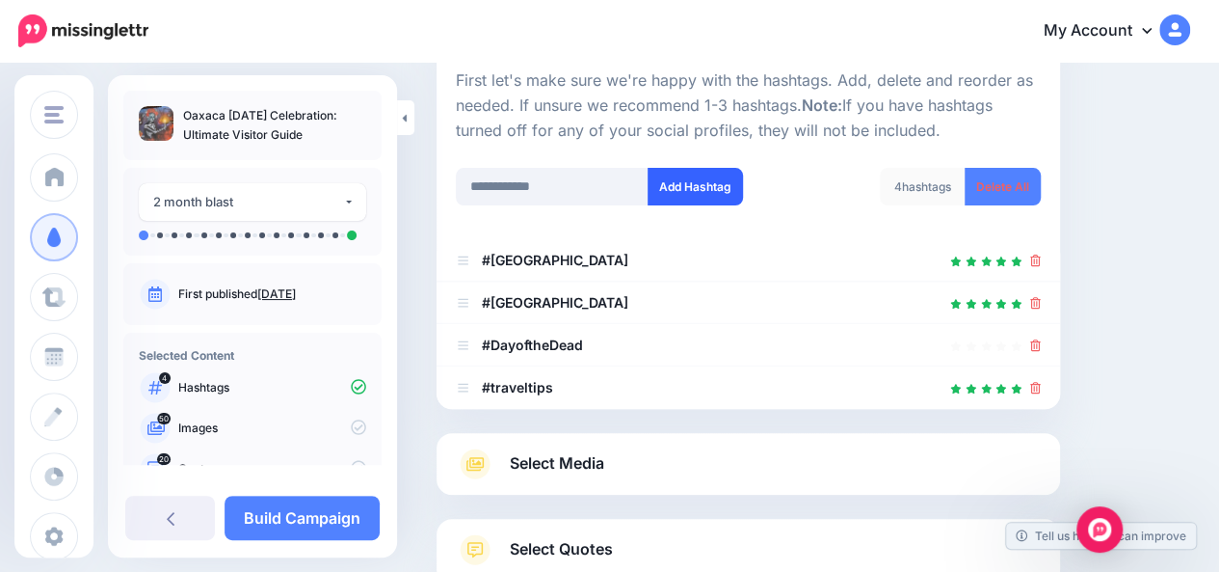
click at [681, 196] on button "Add Hashtag" at bounding box center [695, 187] width 95 height 38
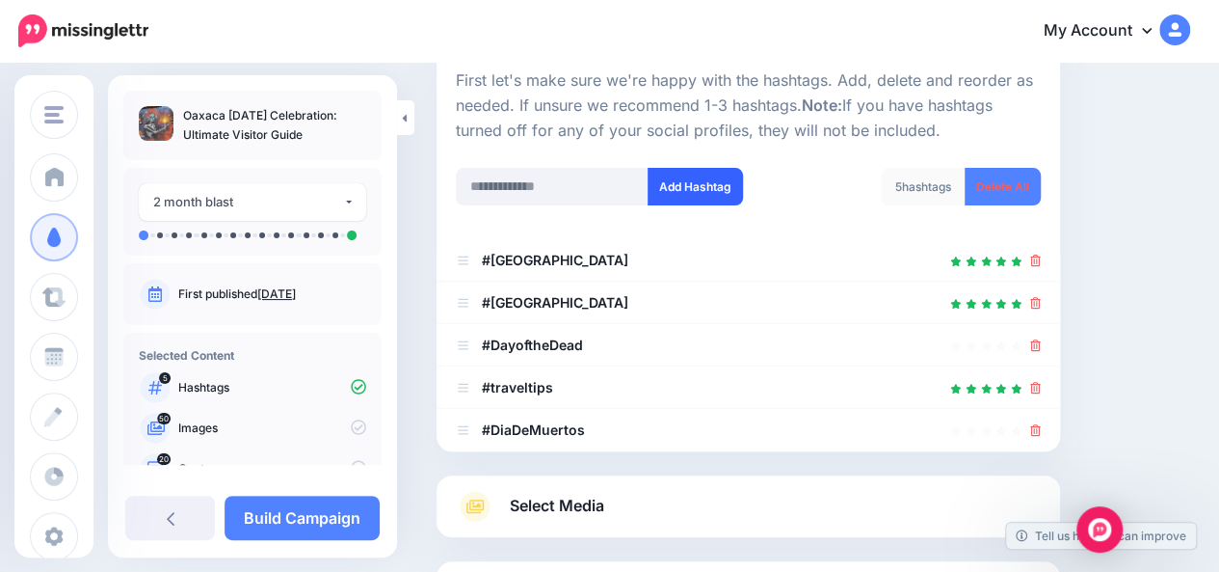
scroll to position [373, 0]
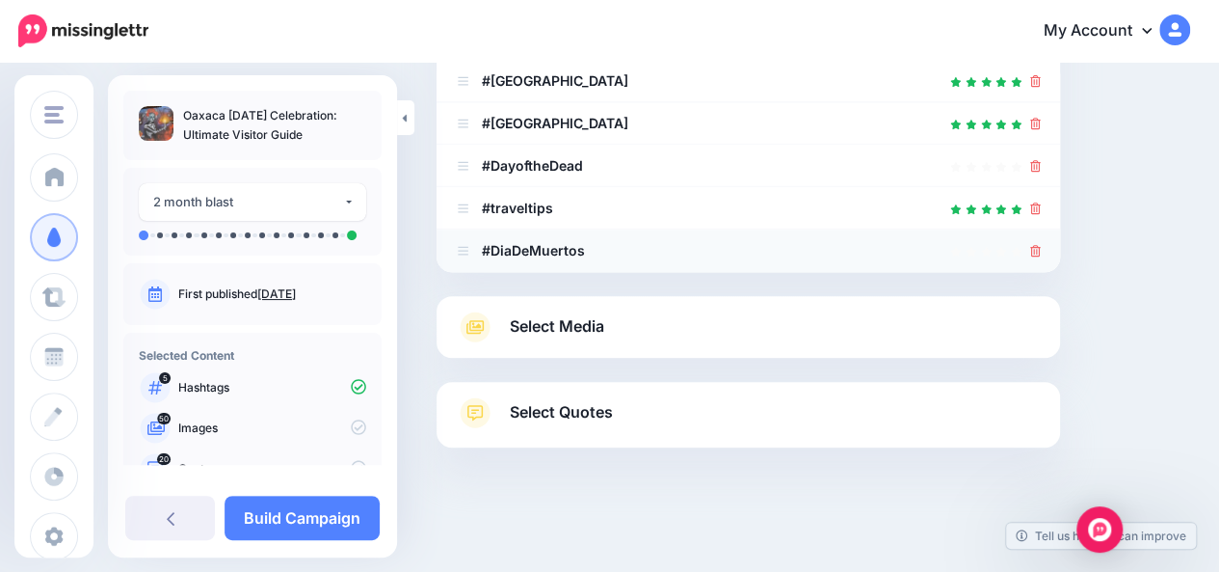
click at [1041, 254] on icon at bounding box center [1035, 251] width 11 height 12
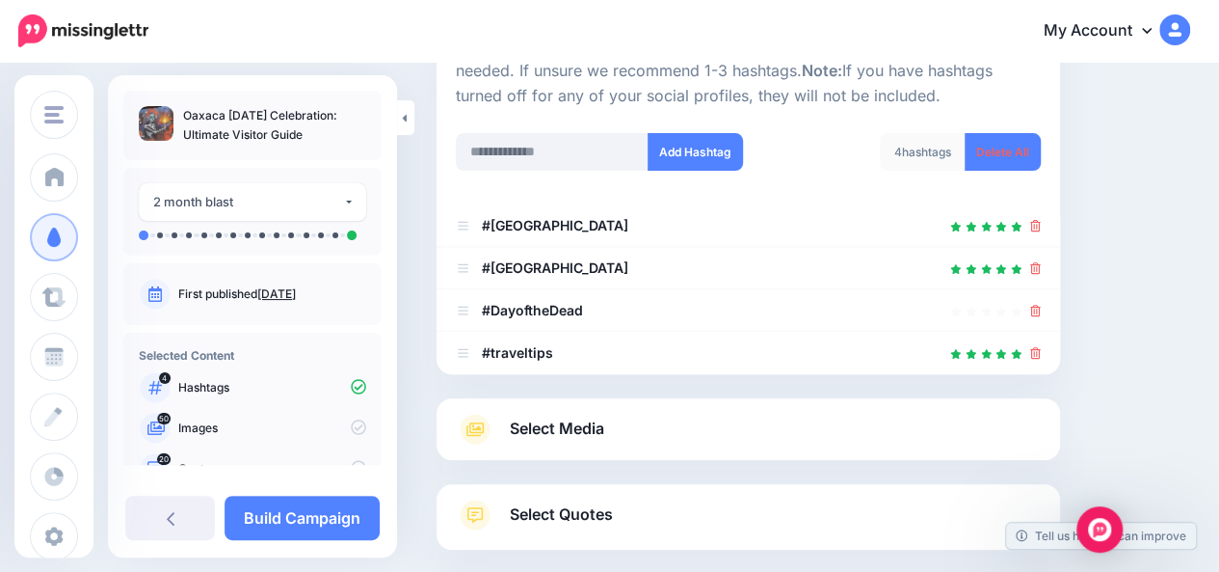
scroll to position [209, 0]
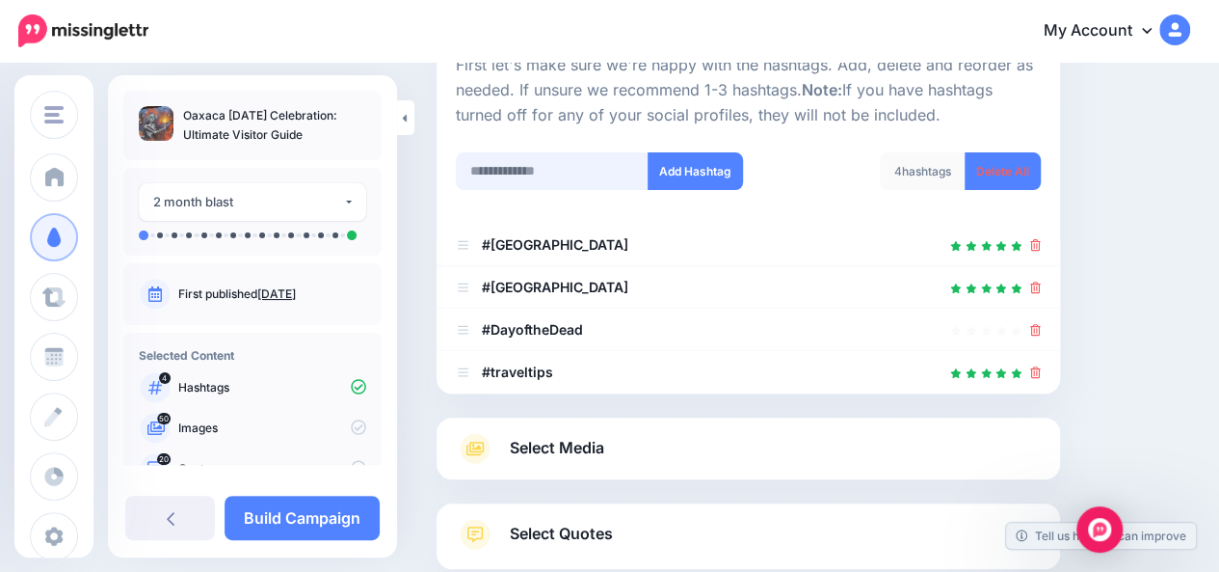
click at [602, 167] on input "text" at bounding box center [552, 171] width 193 height 38
type input "**********"
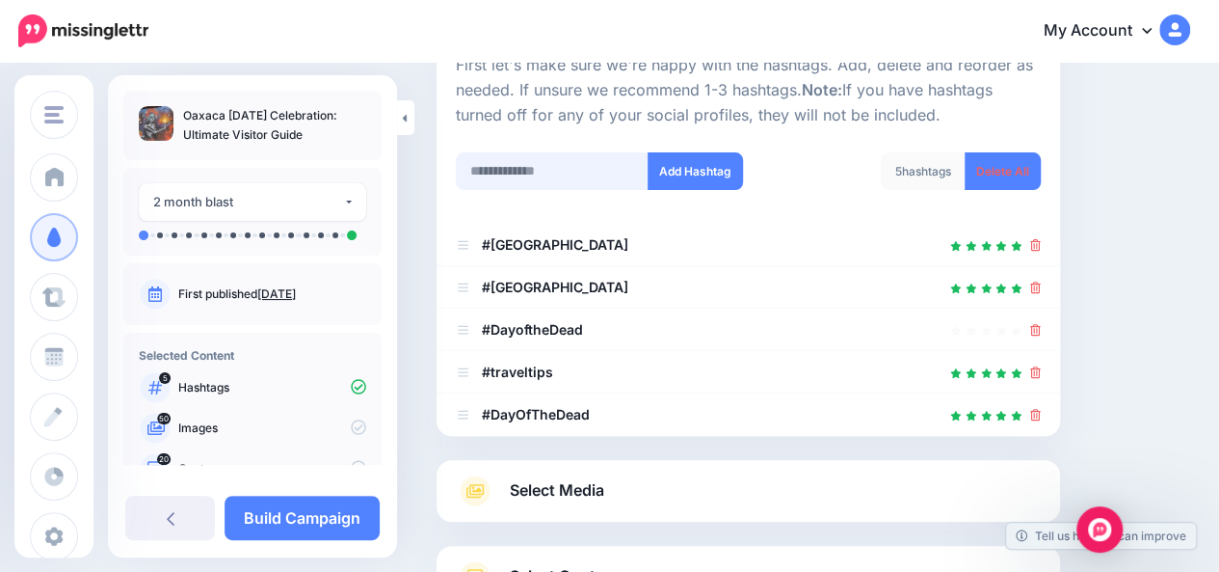
scroll to position [373, 0]
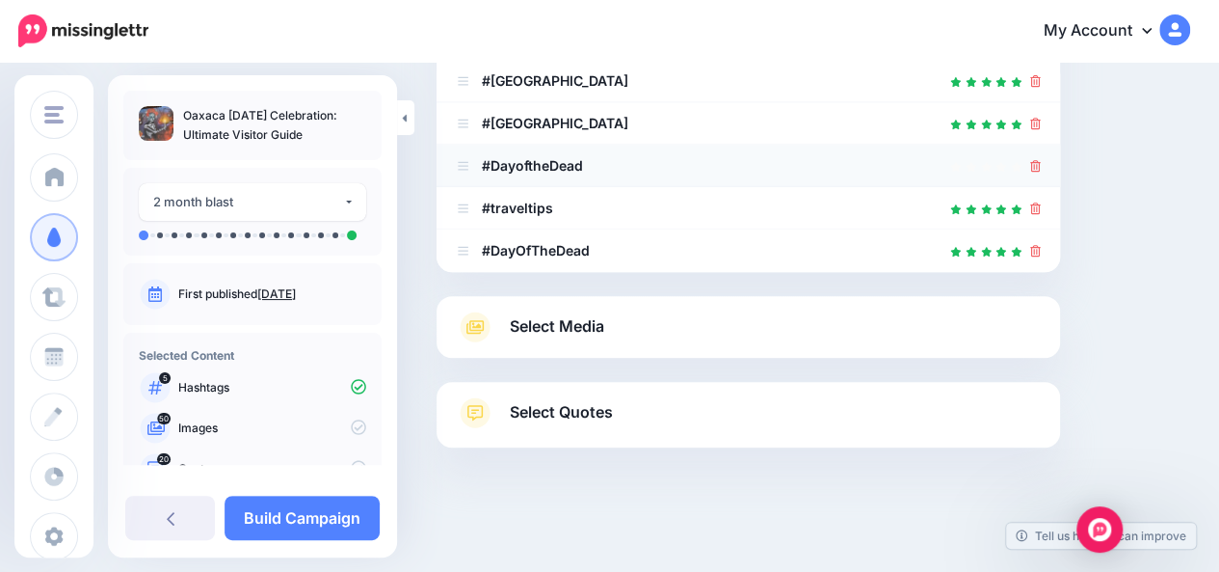
click at [1041, 169] on icon at bounding box center [1035, 166] width 11 height 12
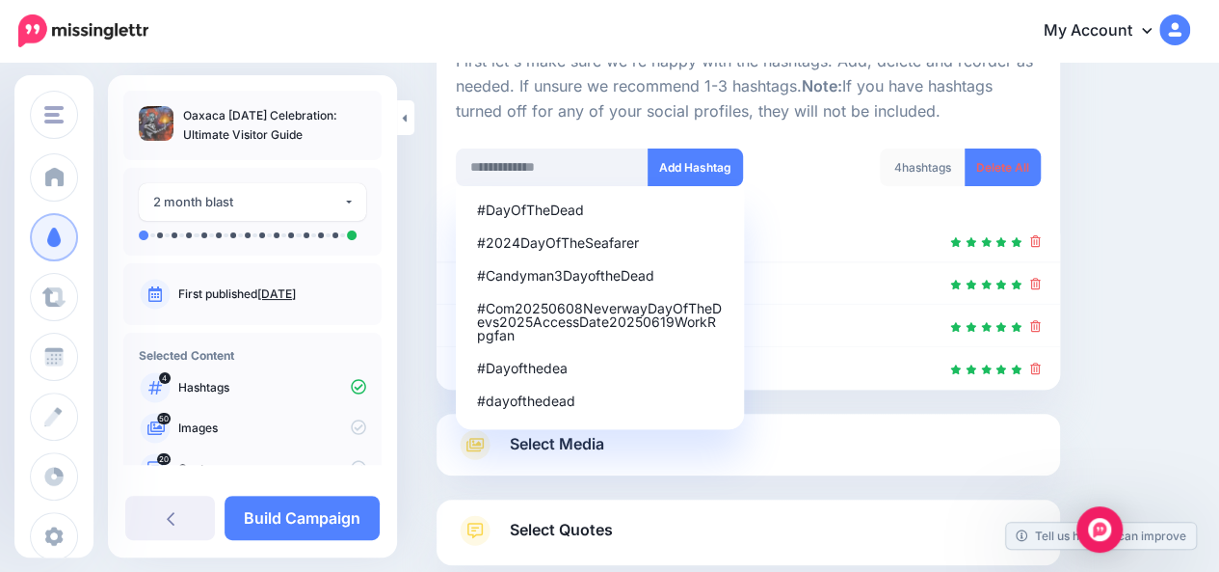
scroll to position [205, 0]
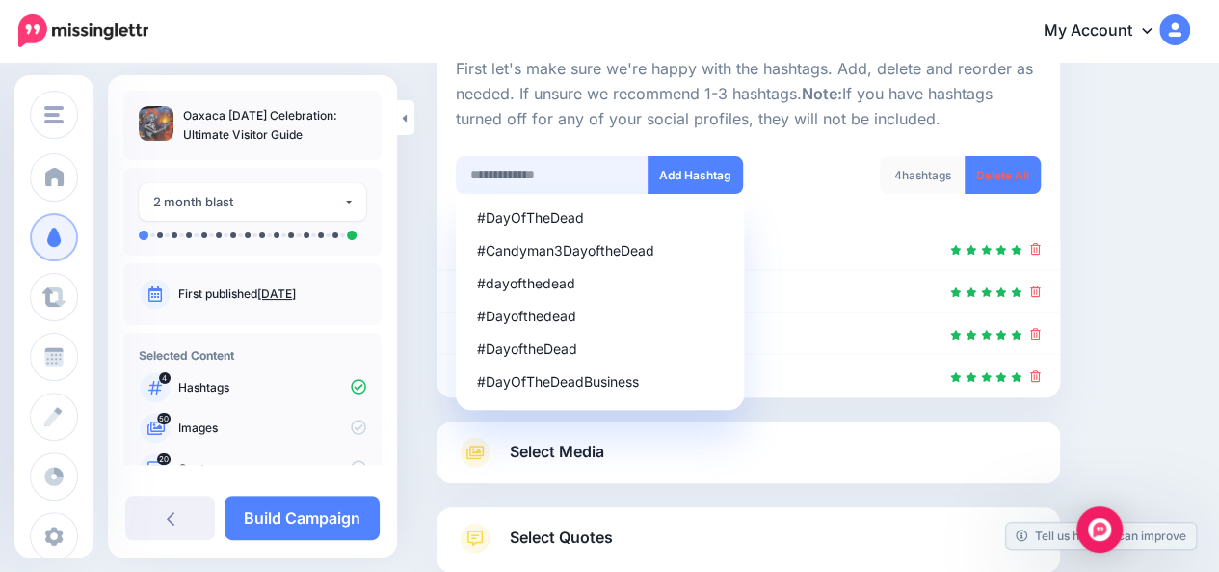
click at [598, 173] on input "text" at bounding box center [552, 175] width 193 height 38
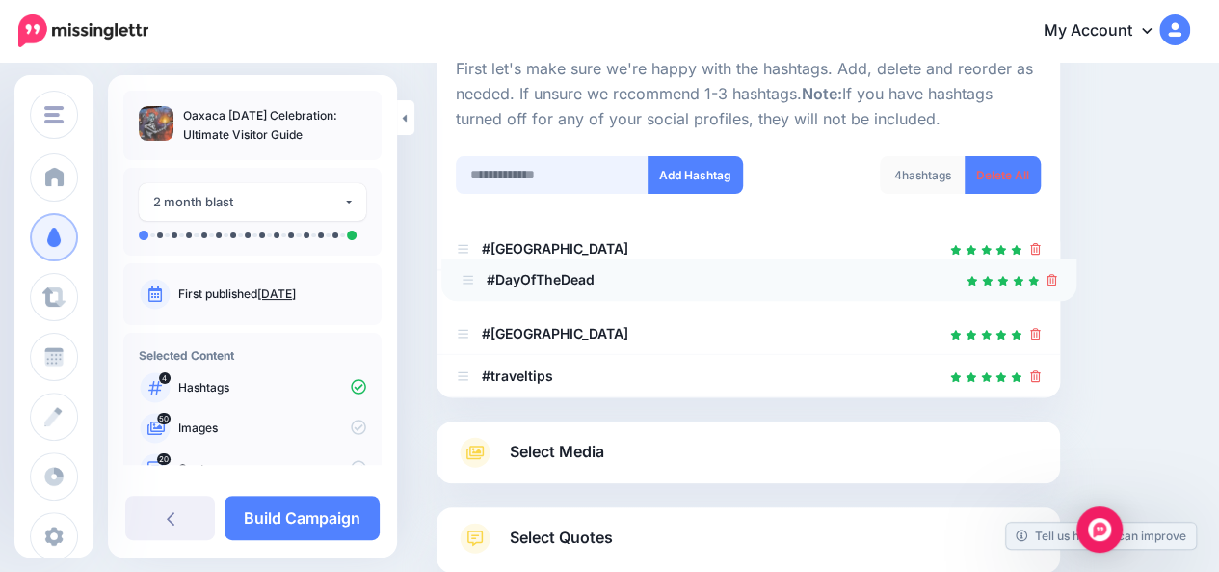
drag, startPoint x: 466, startPoint y: 377, endPoint x: 470, endPoint y: 282, distance: 94.6
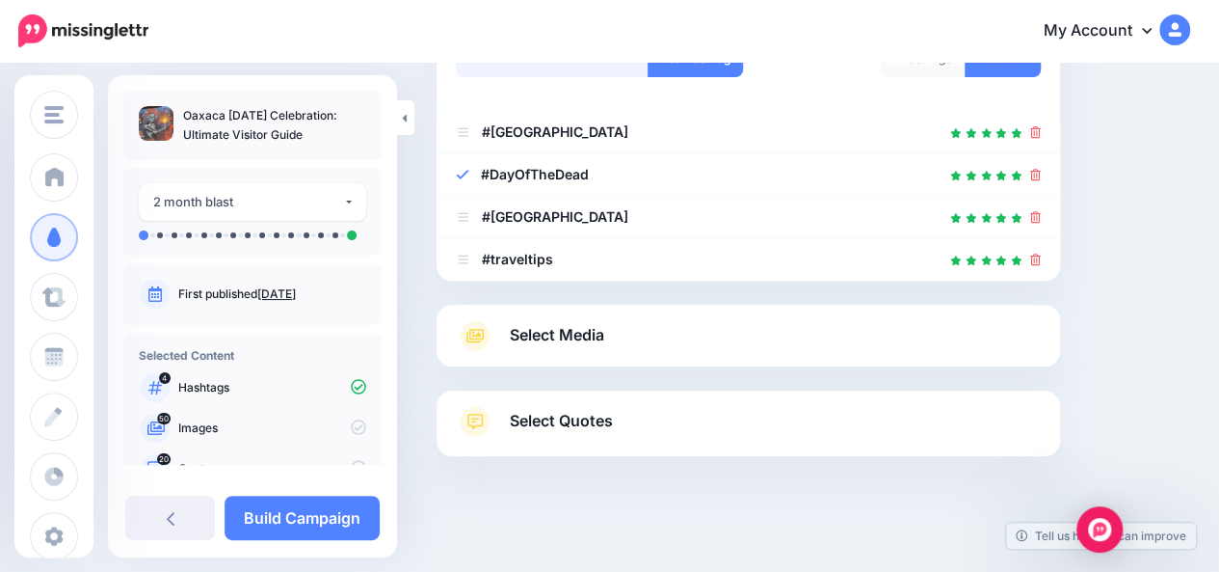
scroll to position [326, 0]
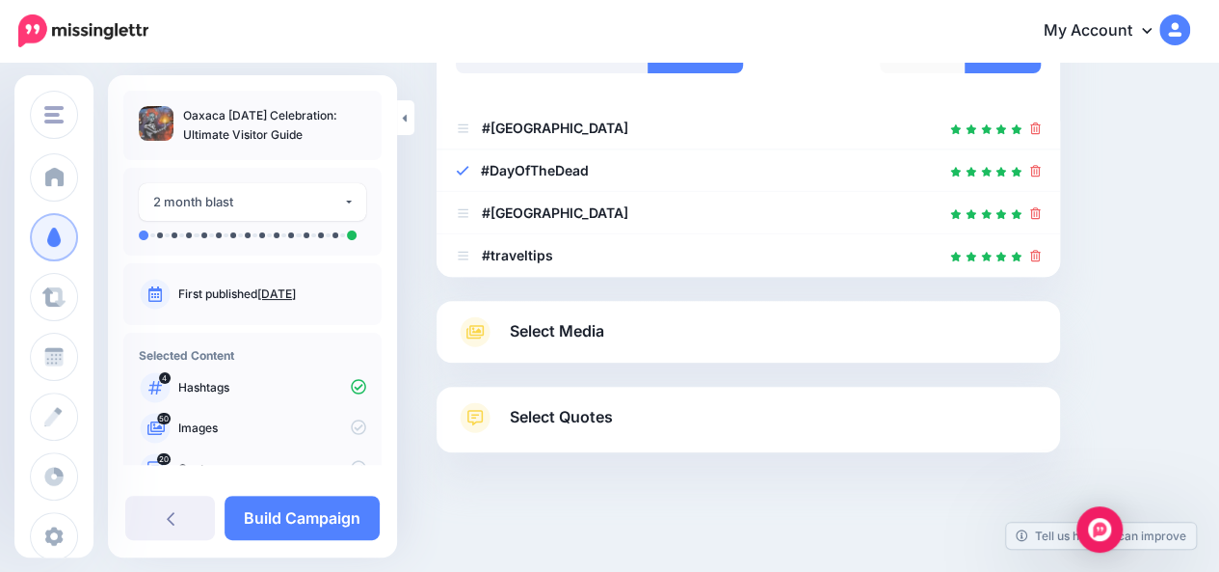
click at [873, 350] on div "Select Media Next, let's make sure we have the best media for this campaign. De…" at bounding box center [749, 332] width 624 height 62
click at [762, 329] on link "Select Media" at bounding box center [748, 331] width 585 height 31
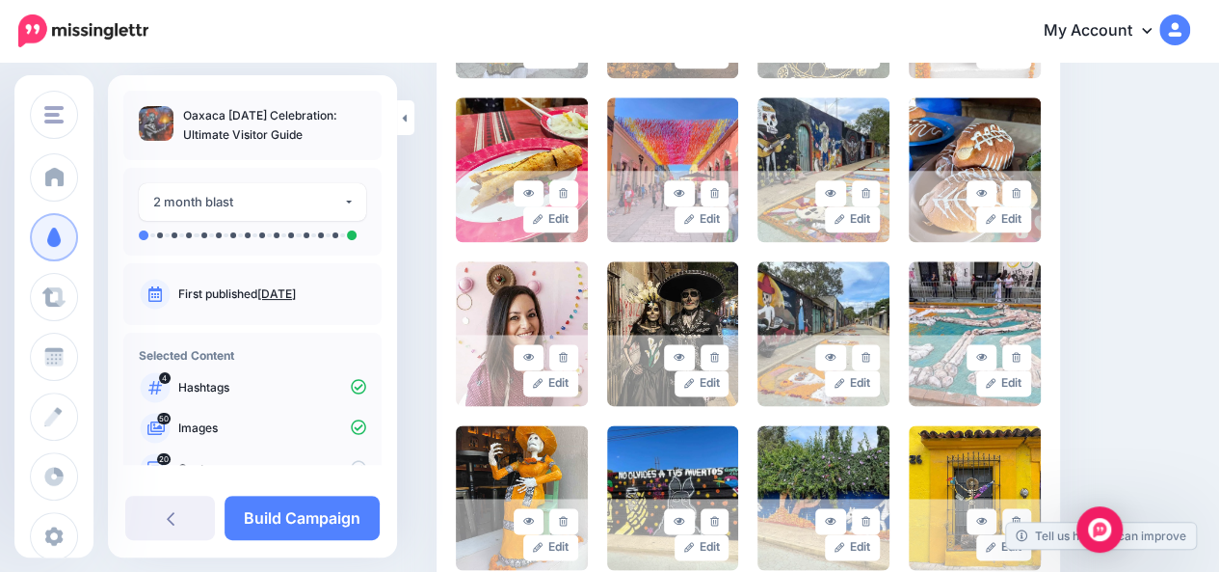
scroll to position [1093, 0]
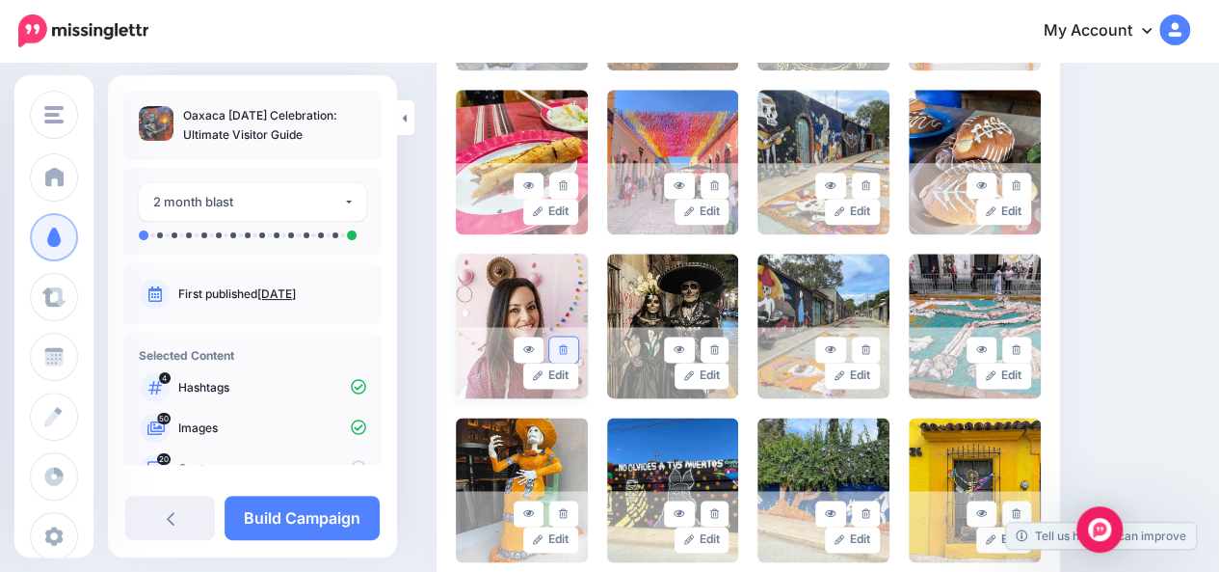
click at [564, 351] on icon at bounding box center [563, 349] width 9 height 11
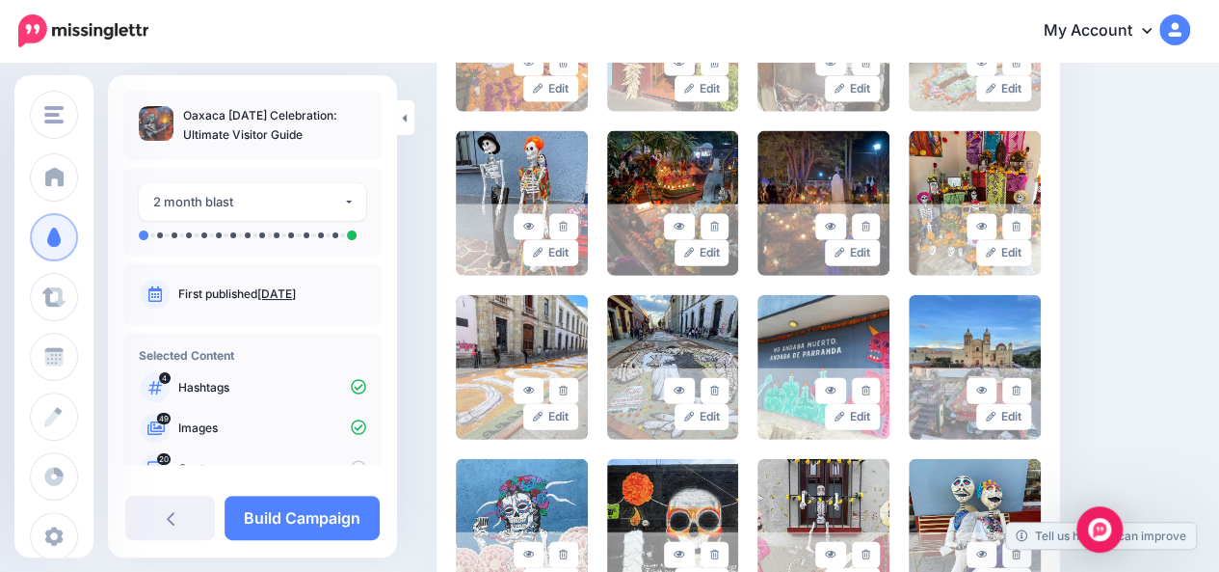
scroll to position [2296, 0]
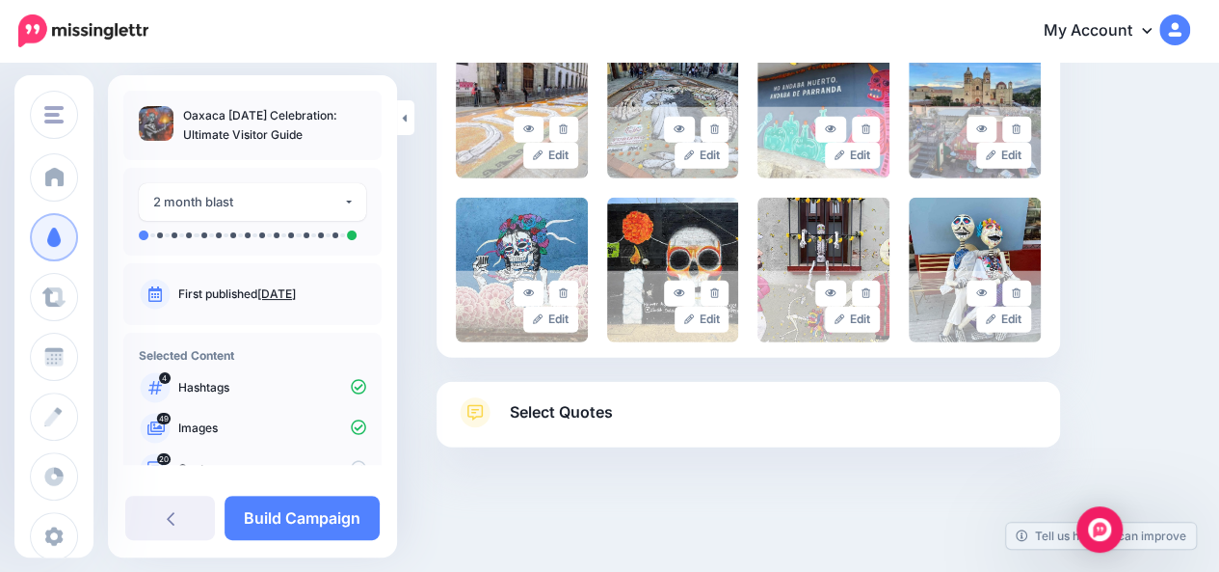
click at [931, 420] on link "Select Quotes" at bounding box center [748, 422] width 585 height 50
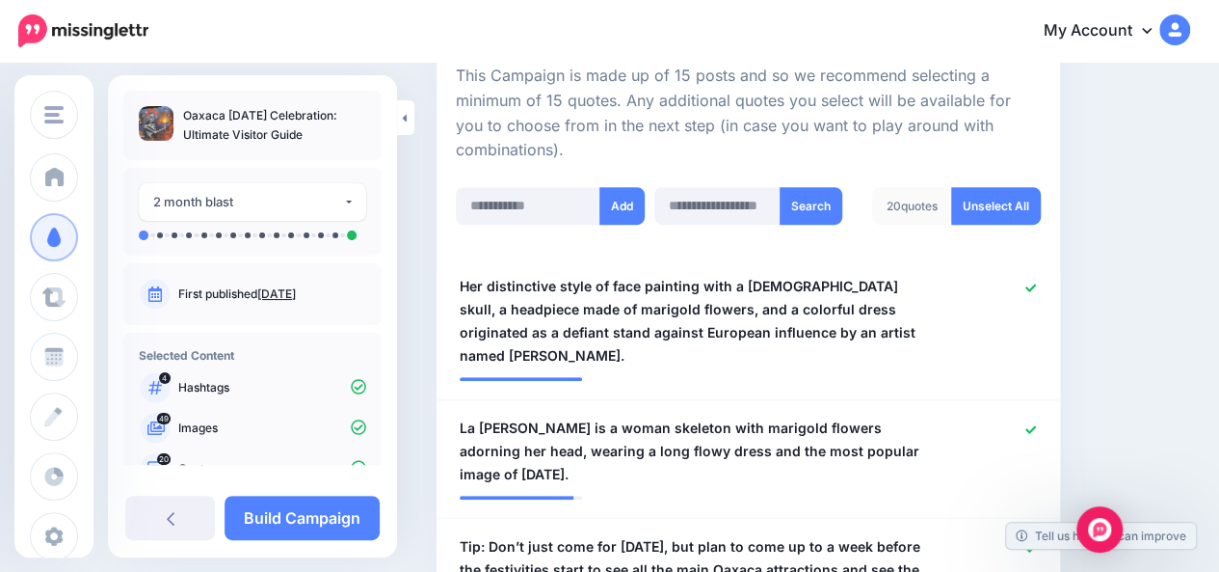
scroll to position [495, 0]
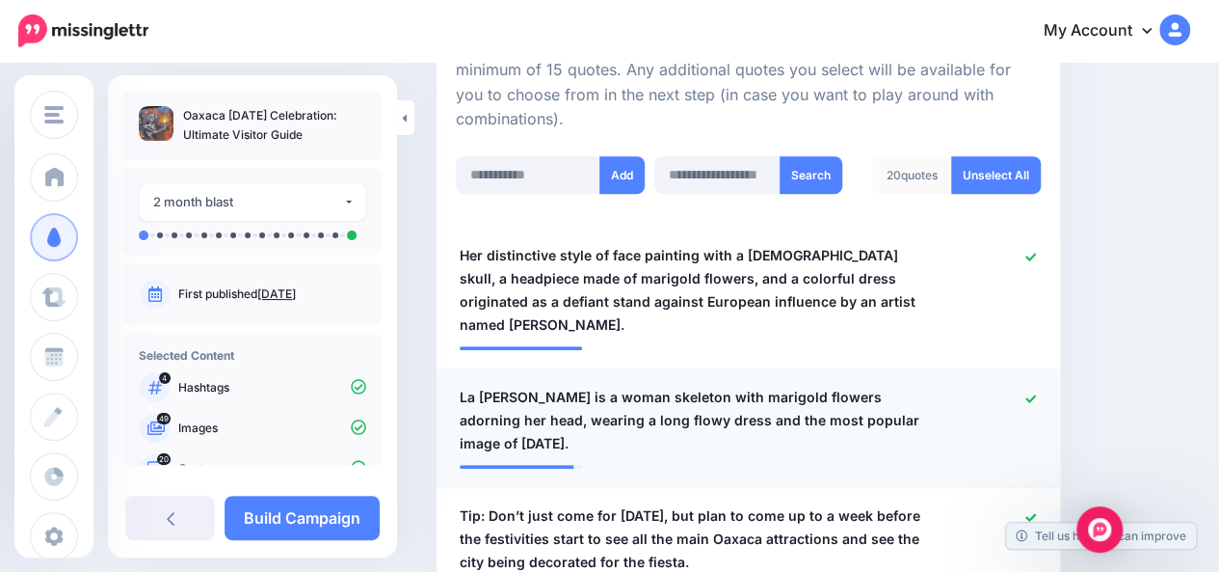
click at [1036, 393] on icon at bounding box center [1031, 398] width 11 height 11
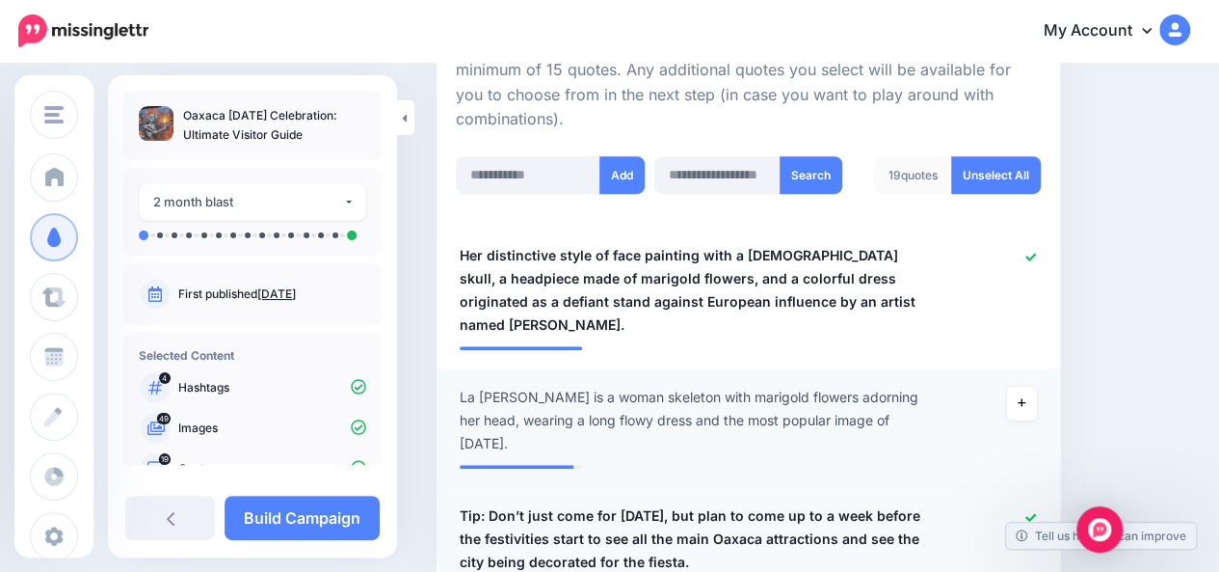
click at [1036, 512] on icon at bounding box center [1031, 517] width 11 height 11
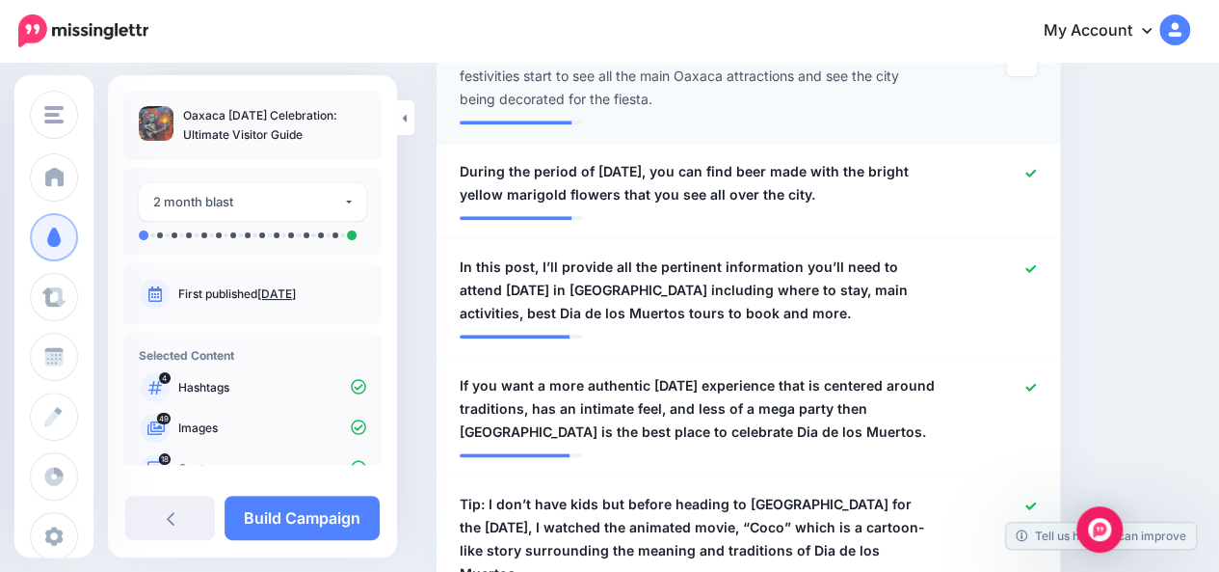
scroll to position [958, 0]
click at [1036, 263] on icon at bounding box center [1031, 268] width 11 height 11
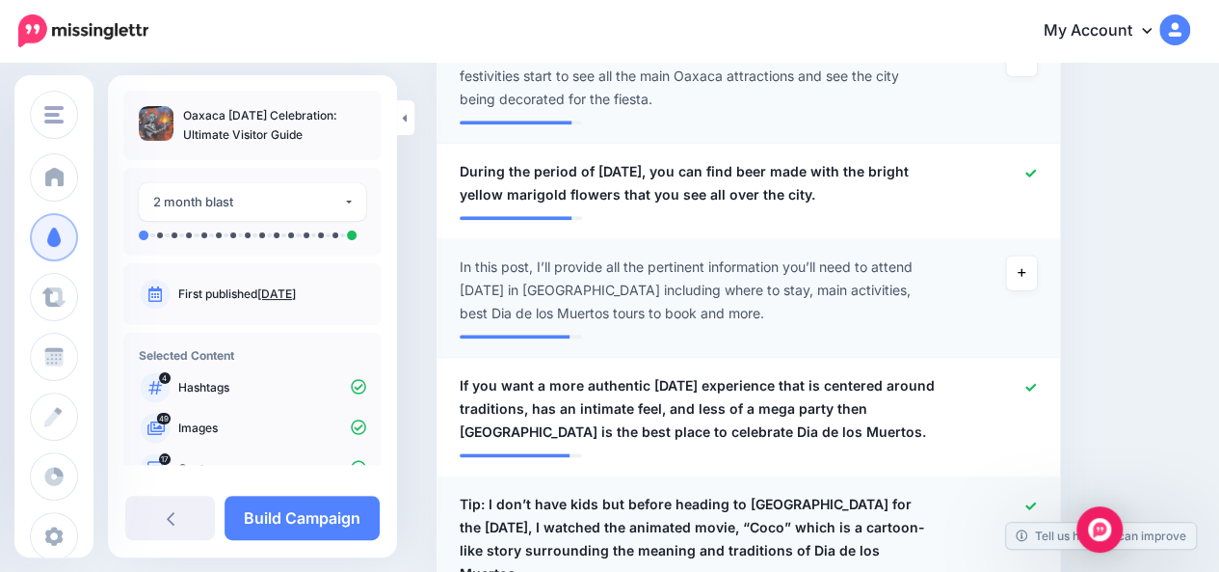
click at [1036, 501] on icon at bounding box center [1031, 505] width 11 height 8
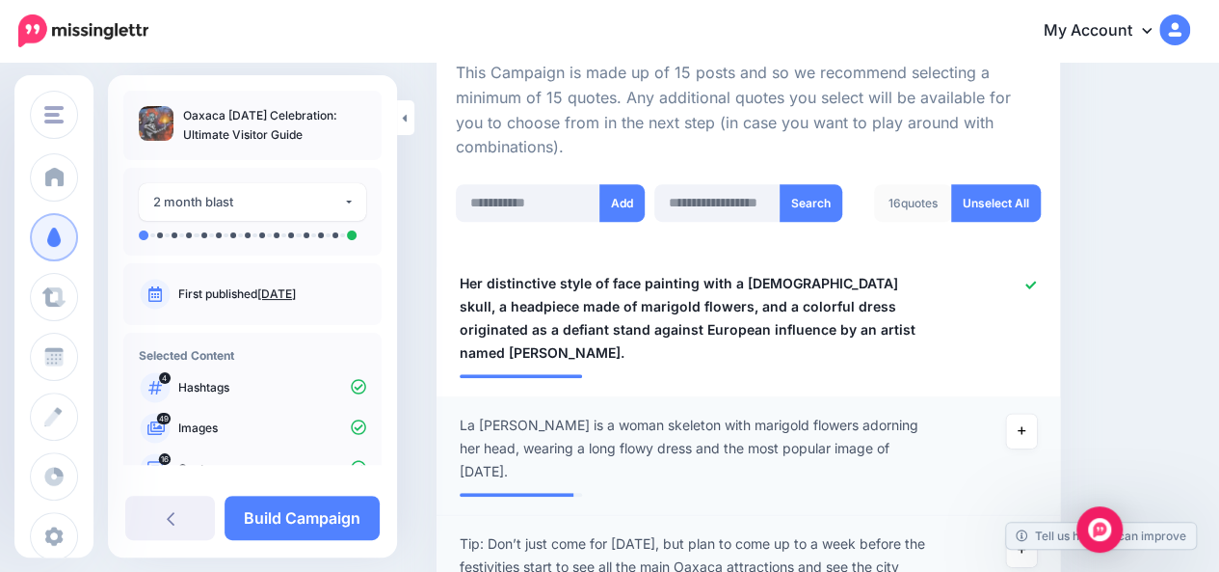
scroll to position [457, 0]
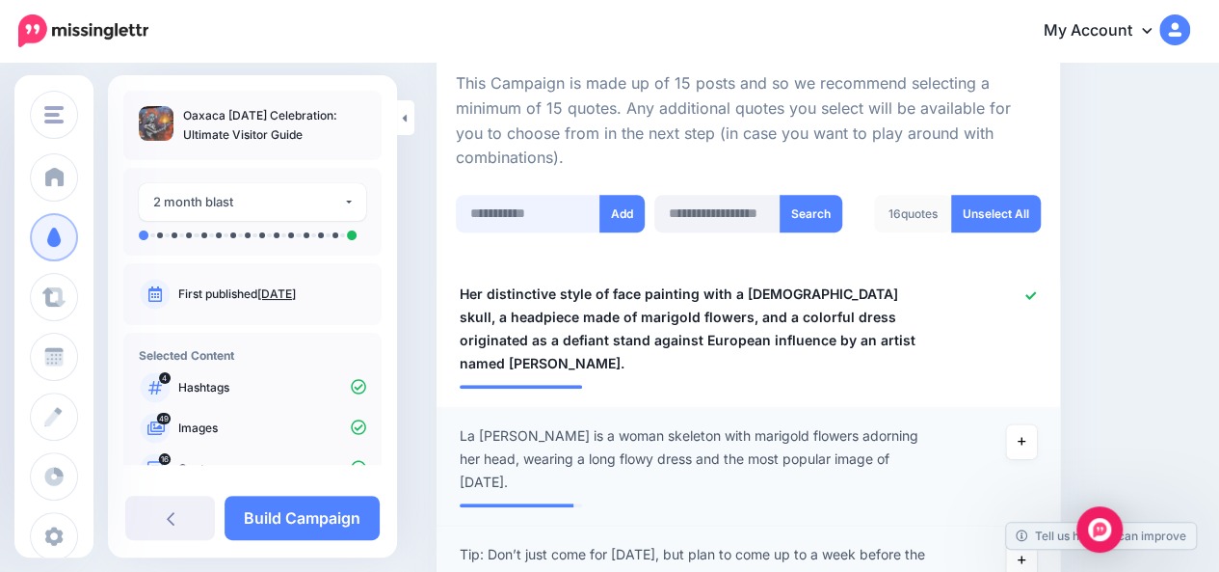
click at [521, 217] on input "text" at bounding box center [528, 214] width 145 height 38
type input "**********"
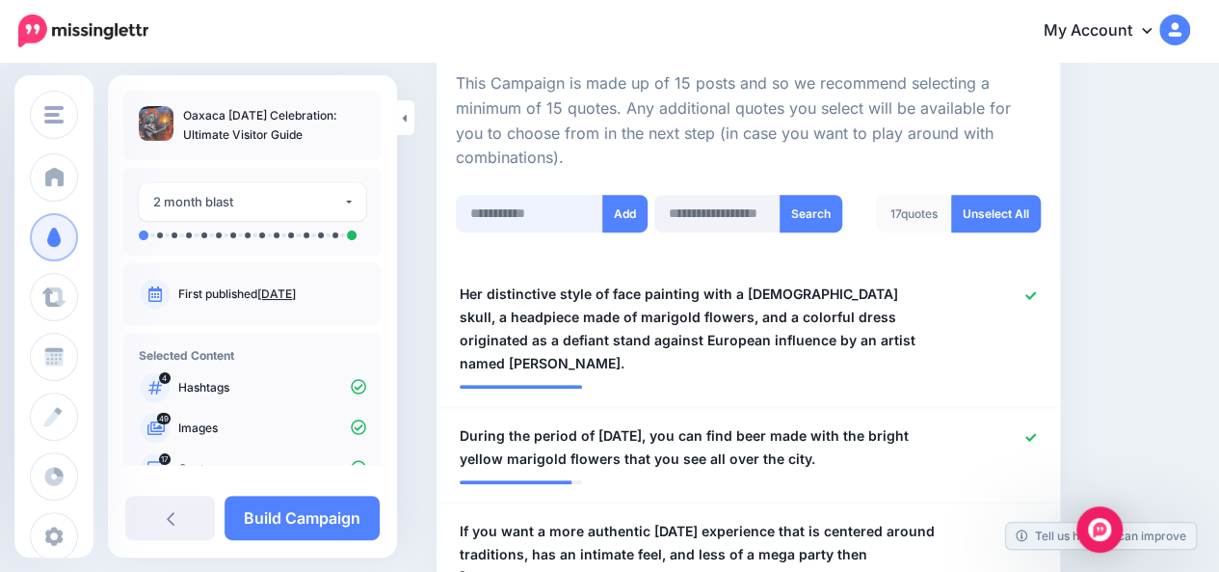
scroll to position [723, 0]
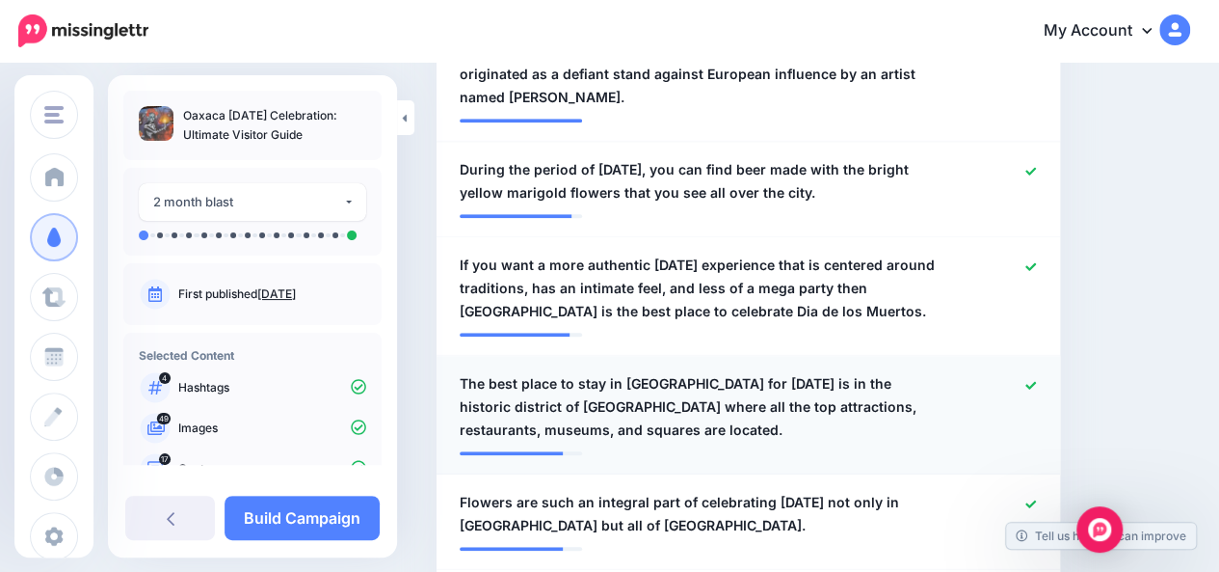
click at [1036, 380] on icon at bounding box center [1031, 385] width 11 height 11
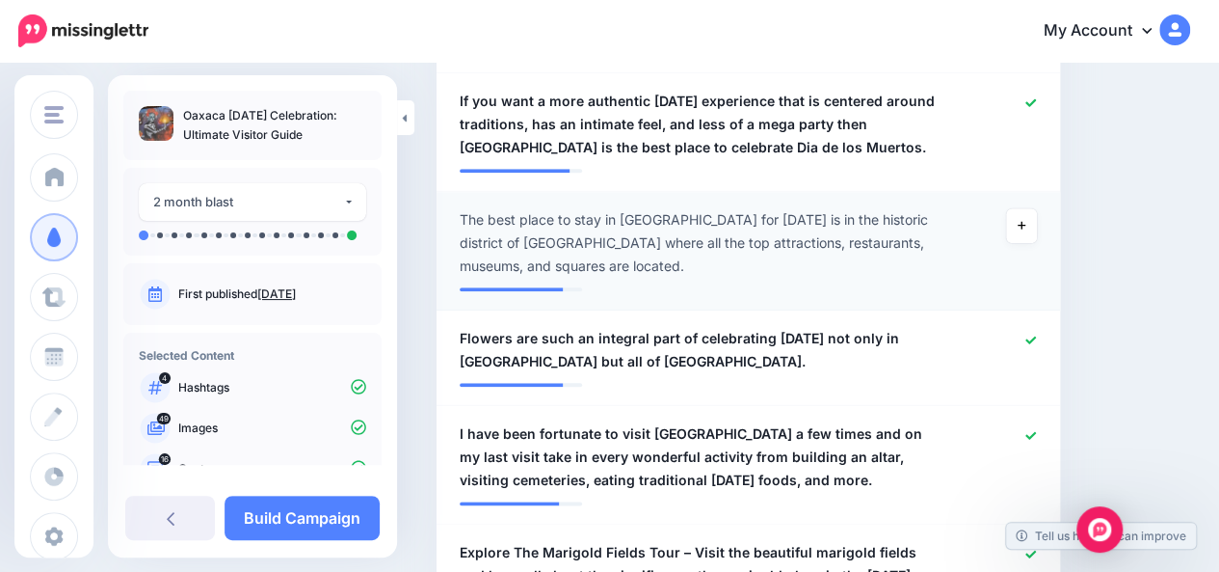
scroll to position [916, 0]
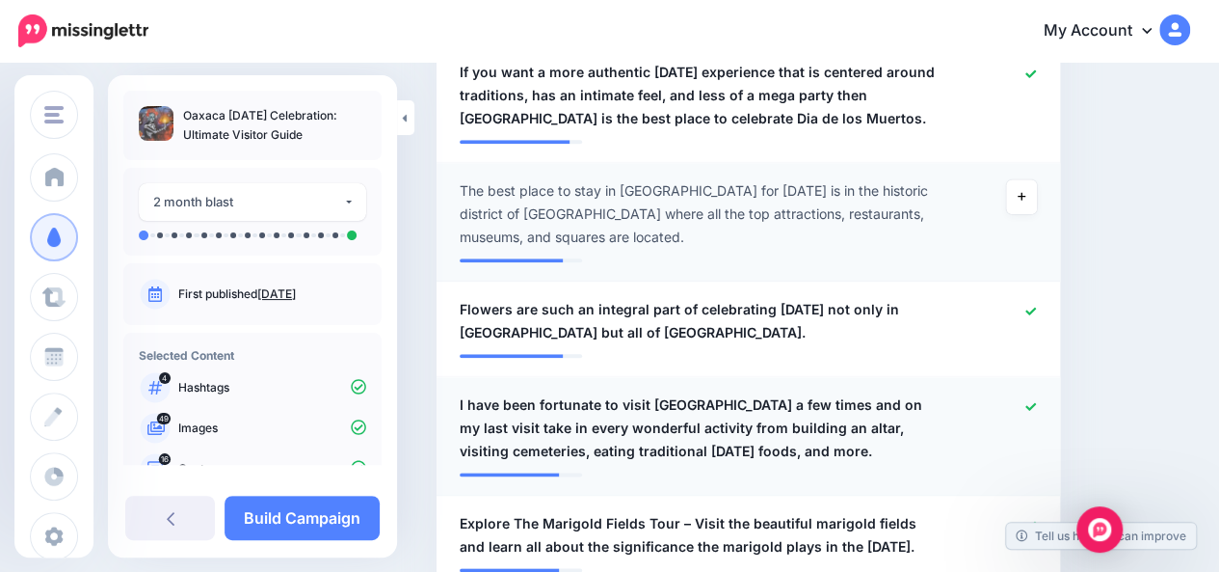
click at [1036, 402] on icon at bounding box center [1031, 406] width 11 height 8
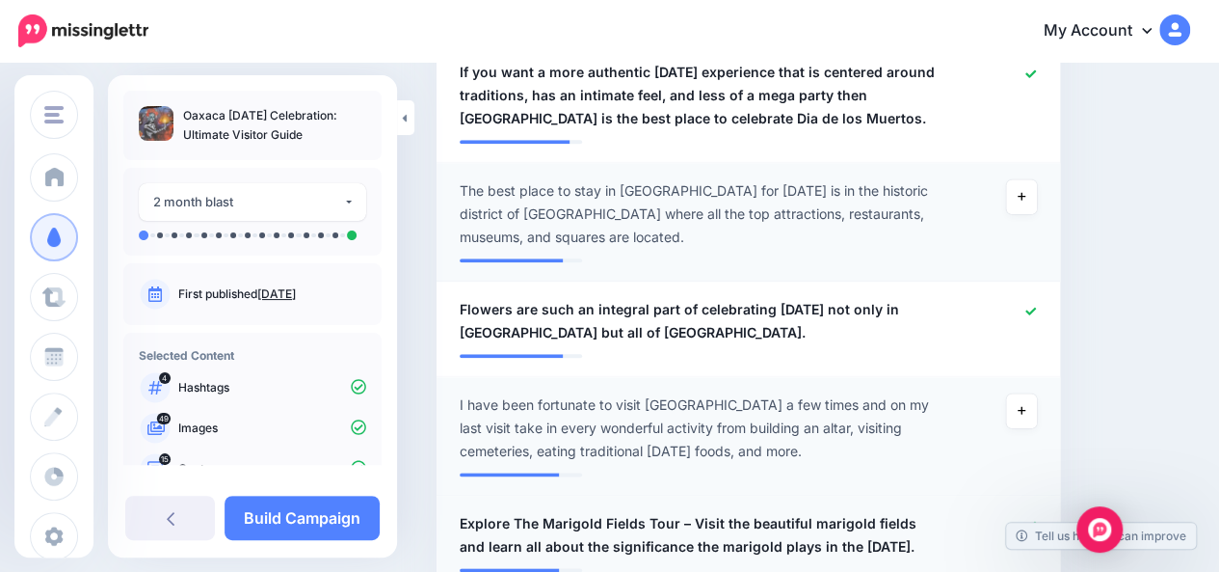
click at [1036, 521] on icon at bounding box center [1031, 525] width 11 height 8
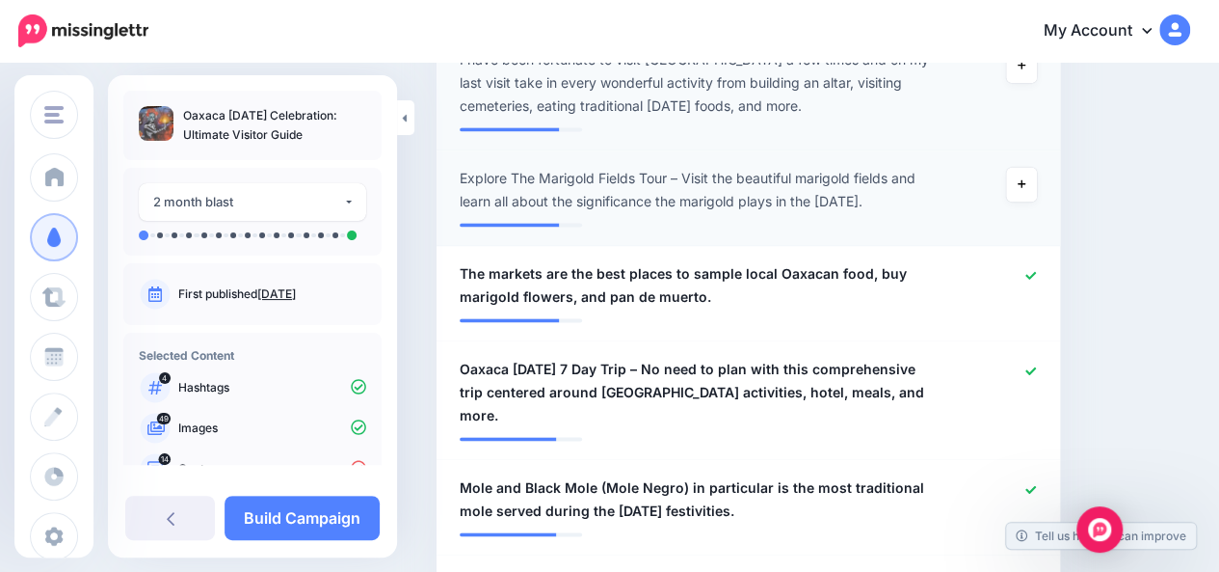
scroll to position [1263, 0]
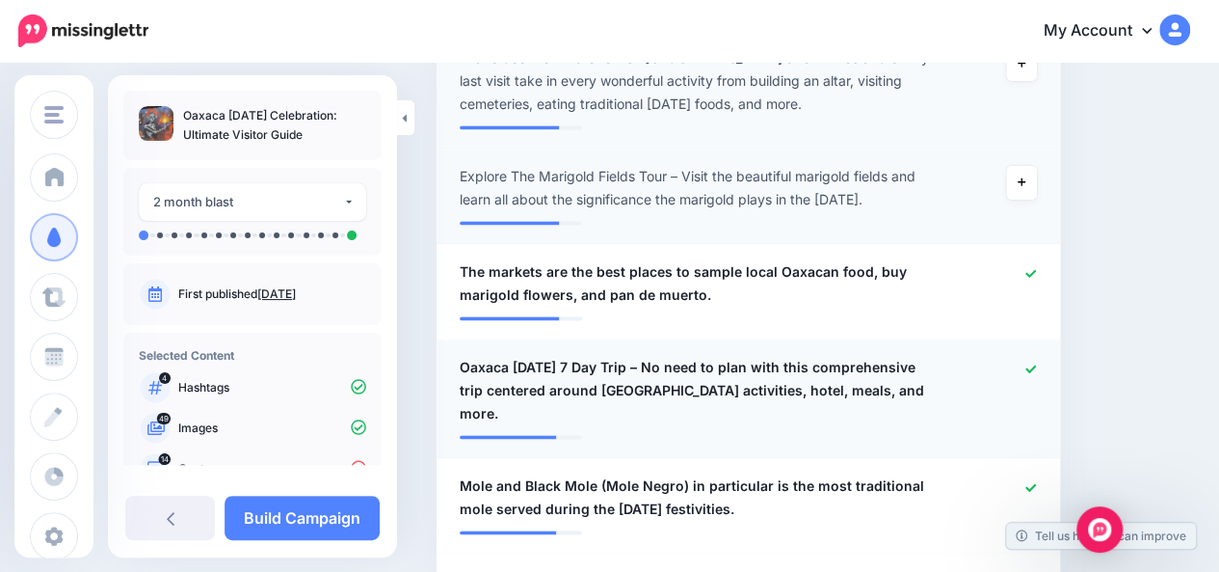
click at [1036, 364] on icon at bounding box center [1031, 368] width 11 height 8
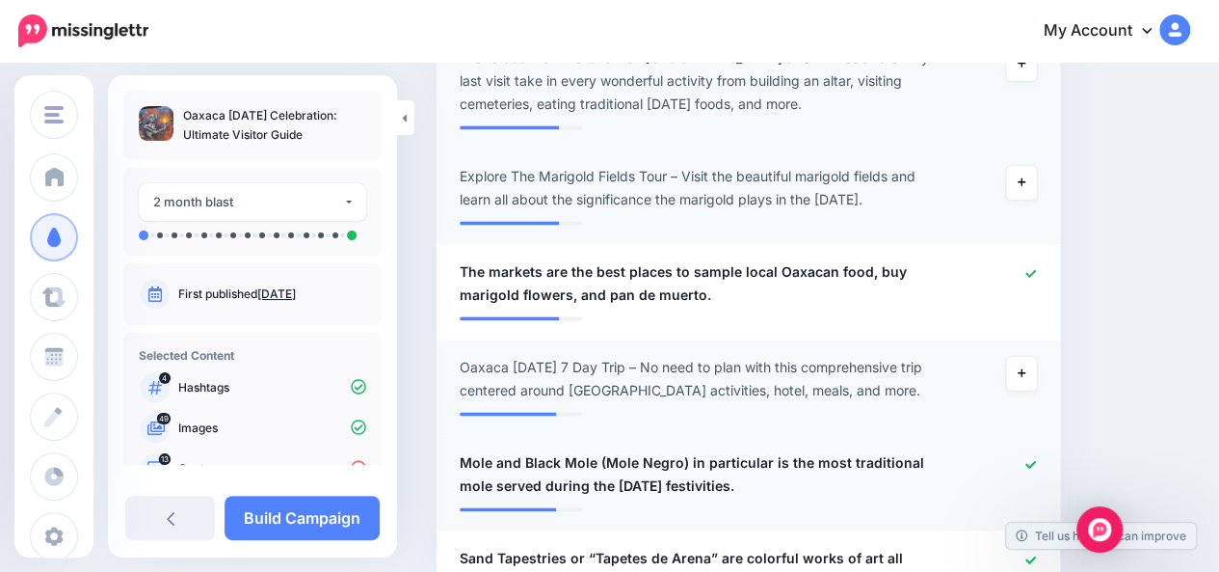
click at [1036, 466] on icon at bounding box center [1031, 464] width 11 height 11
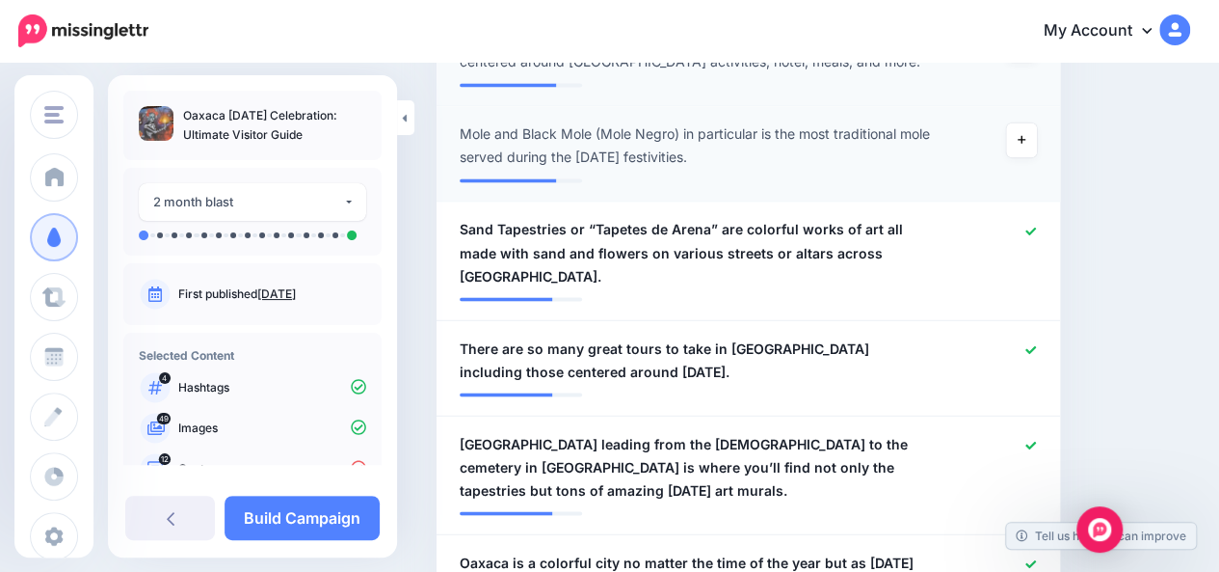
scroll to position [1610, 0]
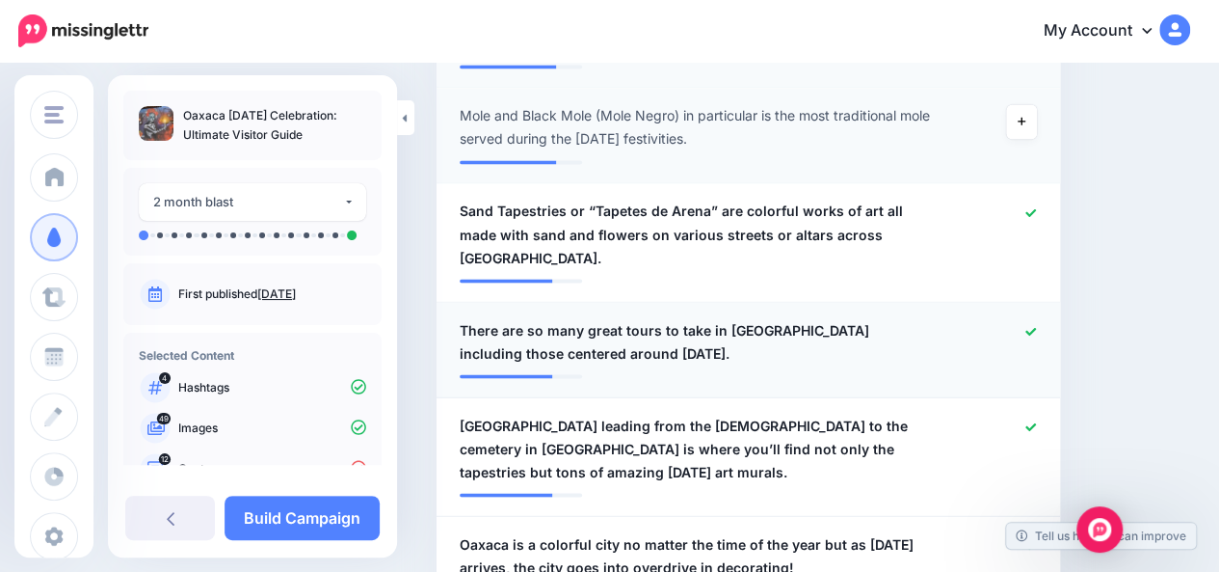
click at [1036, 327] on icon at bounding box center [1031, 331] width 11 height 8
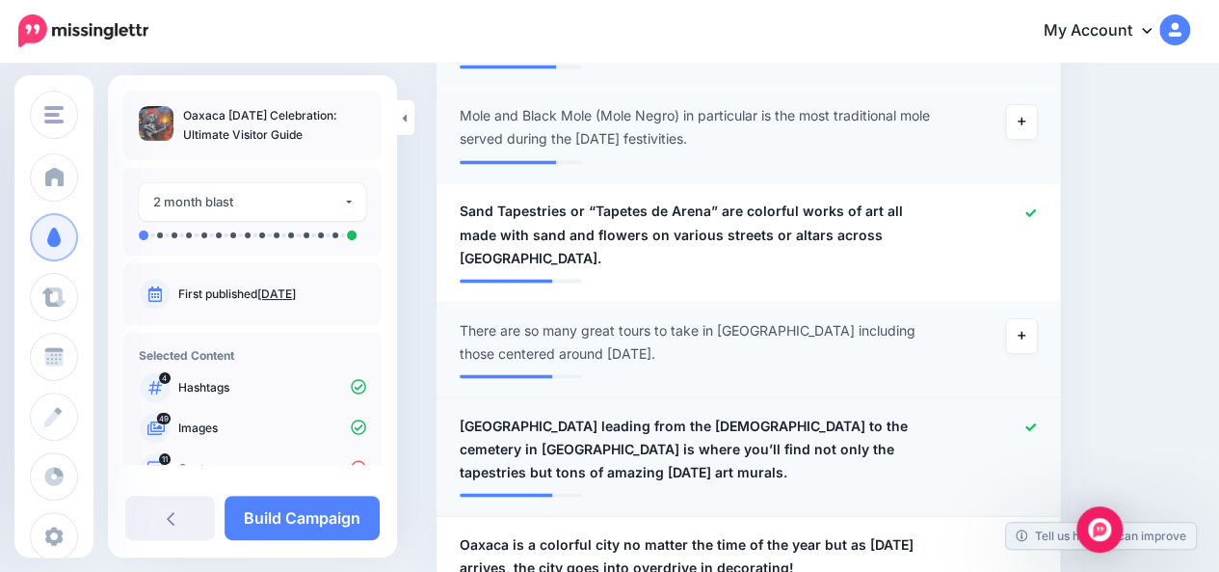
click at [1036, 422] on icon at bounding box center [1031, 426] width 11 height 8
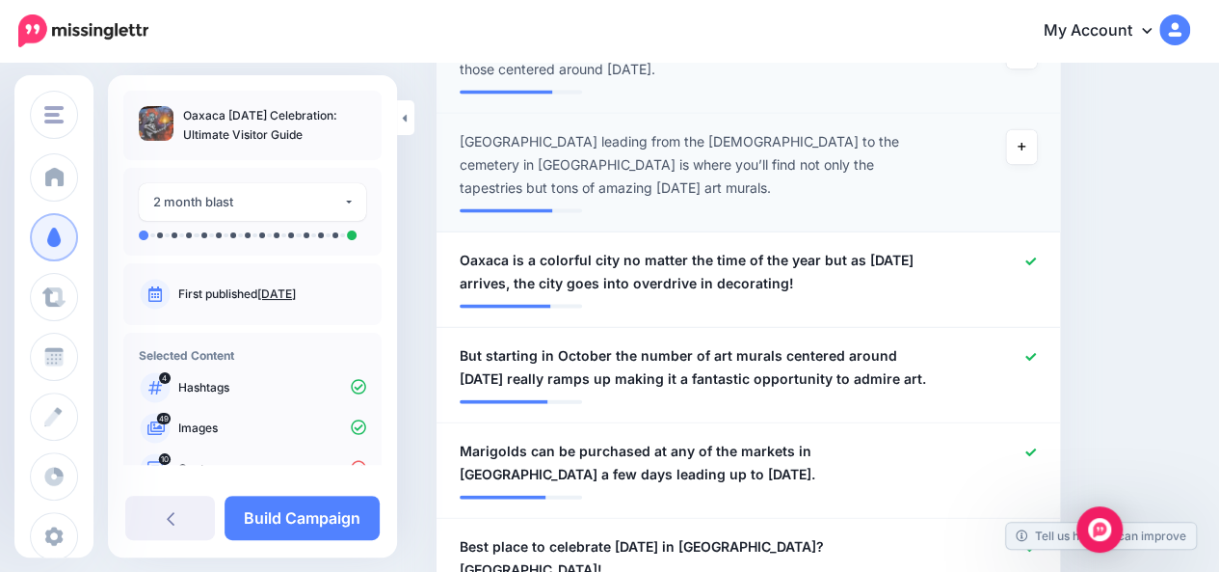
scroll to position [1918, 0]
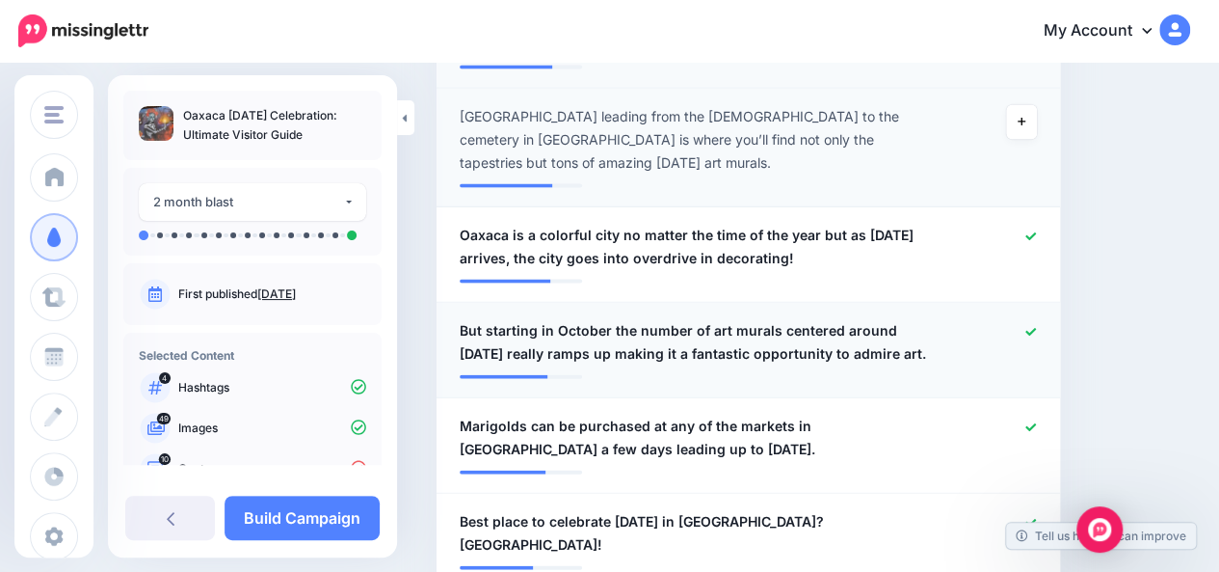
click at [1036, 327] on icon at bounding box center [1031, 332] width 11 height 11
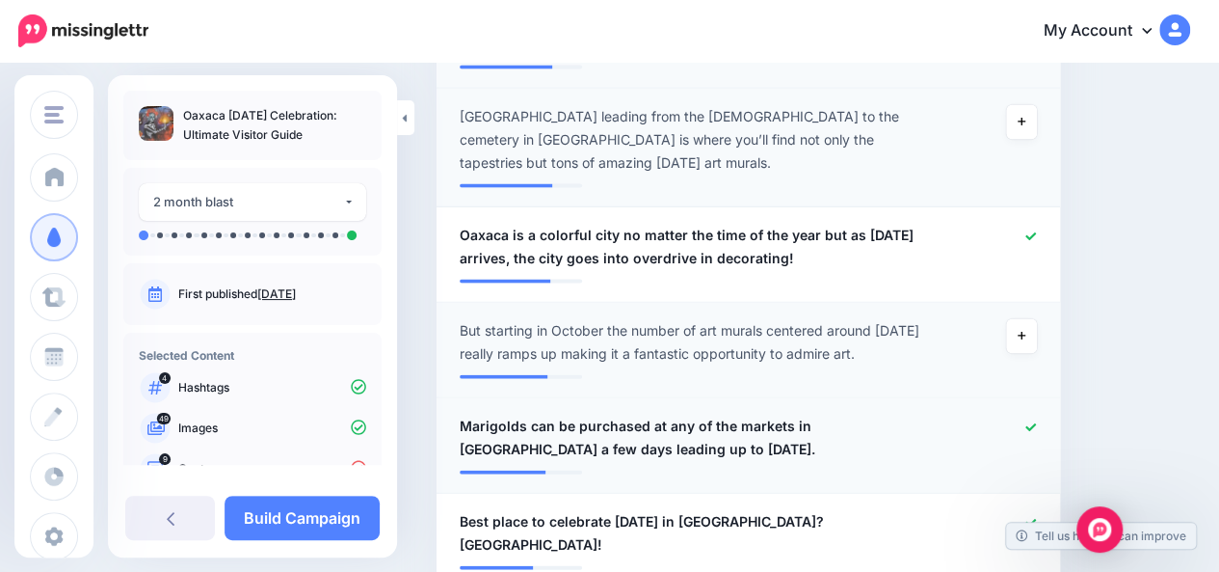
click at [1036, 422] on icon at bounding box center [1031, 427] width 11 height 11
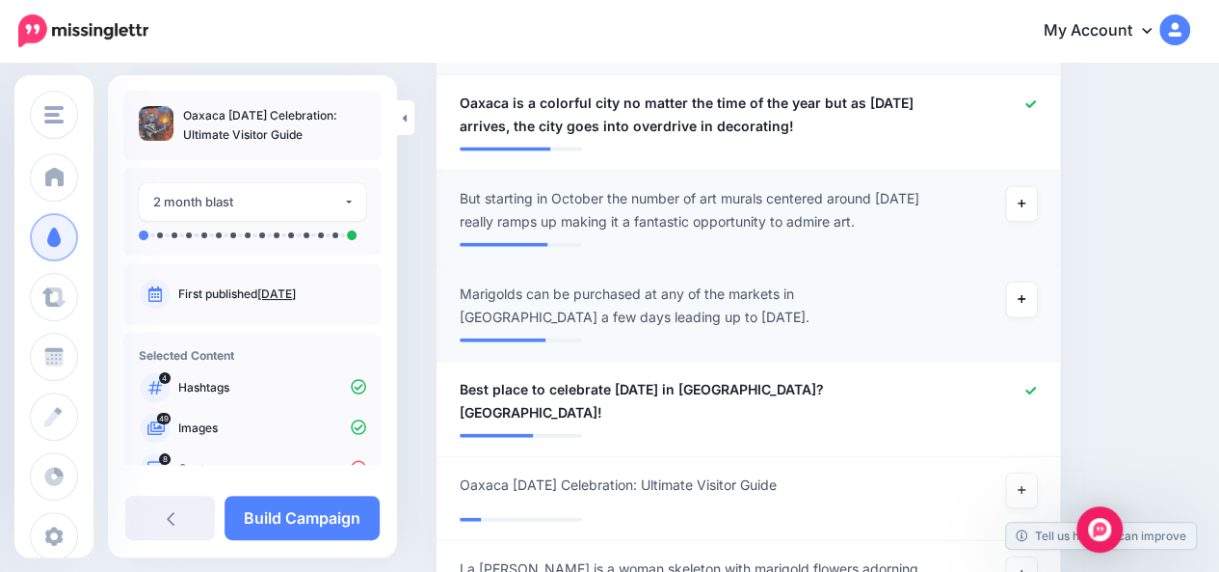
scroll to position [2072, 0]
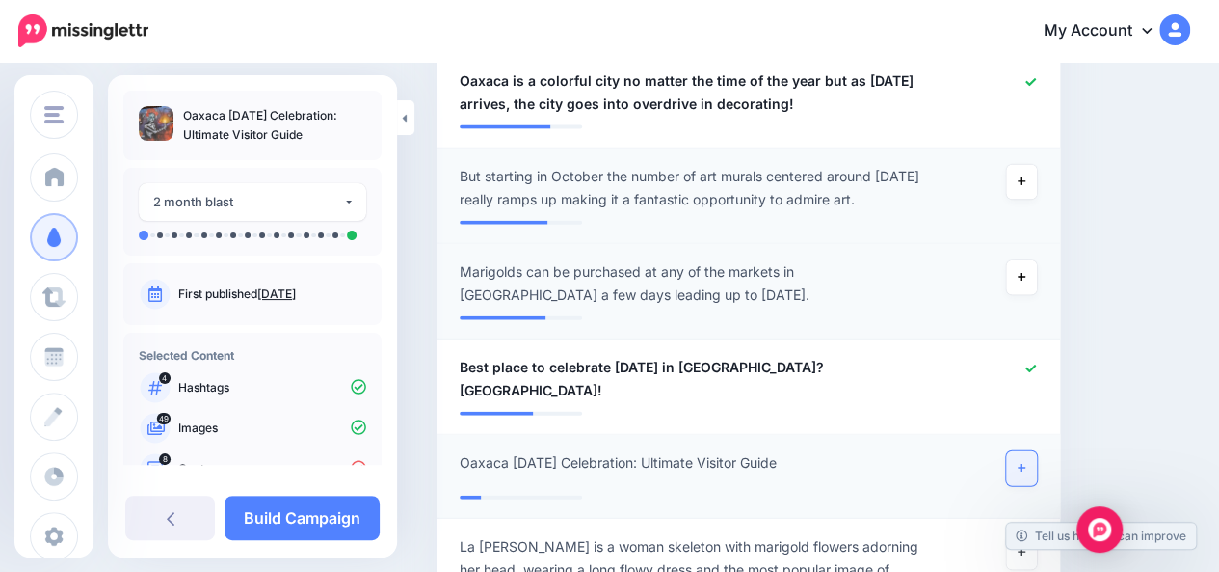
click at [1026, 463] on icon at bounding box center [1022, 468] width 8 height 11
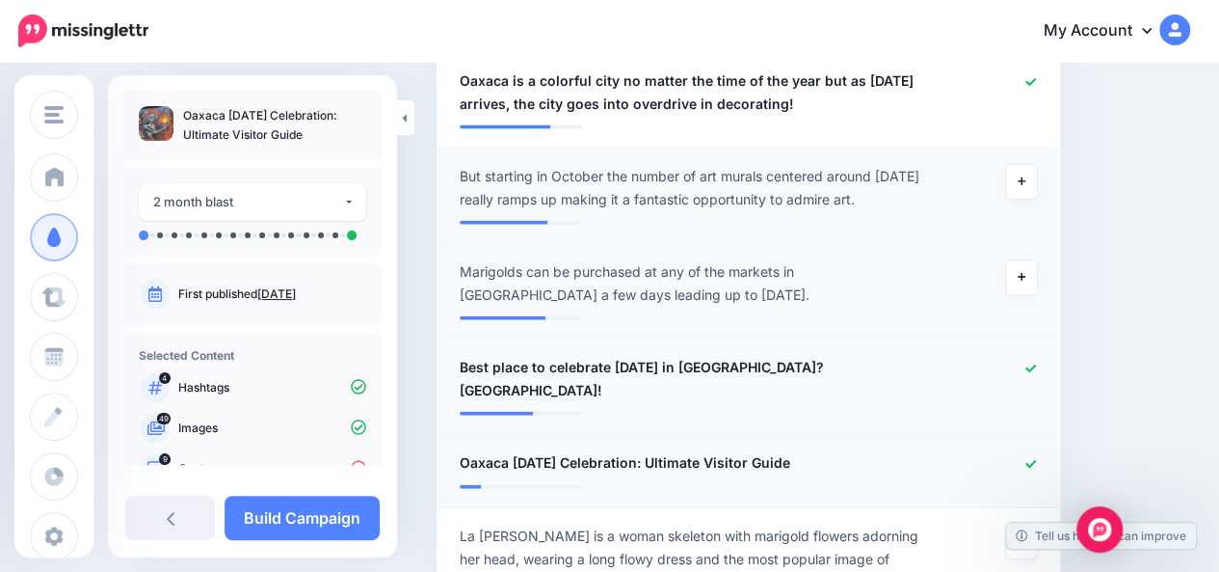
click at [868, 356] on div "**********" at bounding box center [697, 379] width 505 height 46
click at [846, 356] on span "Best place to celebrate Day of the Dead in Mexico? Oaxaca!" at bounding box center [698, 379] width 476 height 46
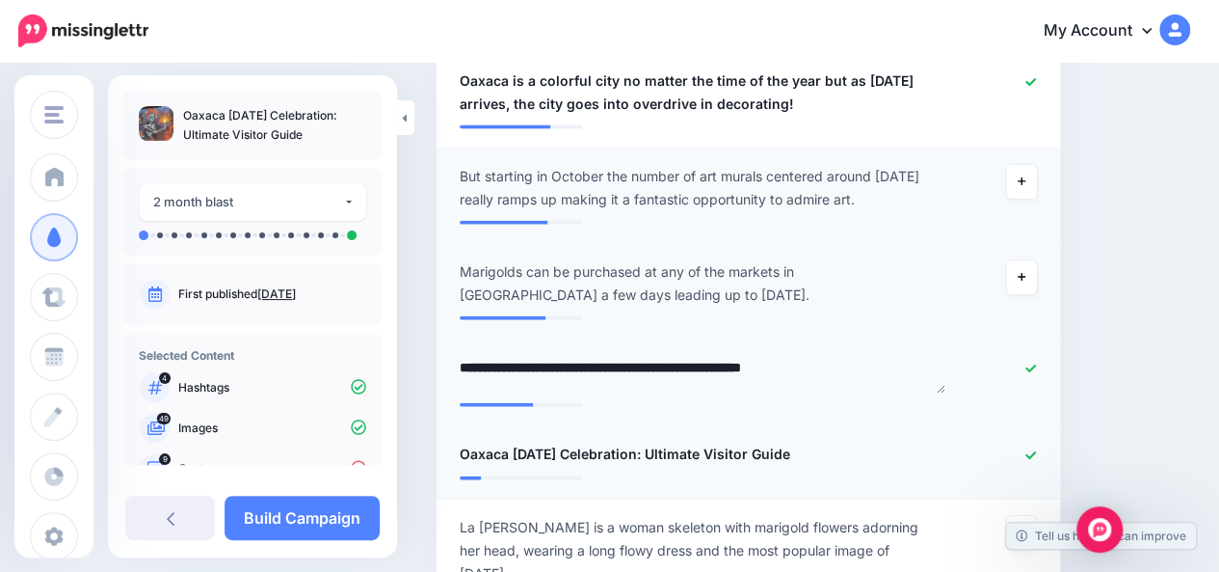
click at [854, 356] on textarea "**********" at bounding box center [703, 375] width 486 height 38
paste textarea "***"
type textarea "**********"
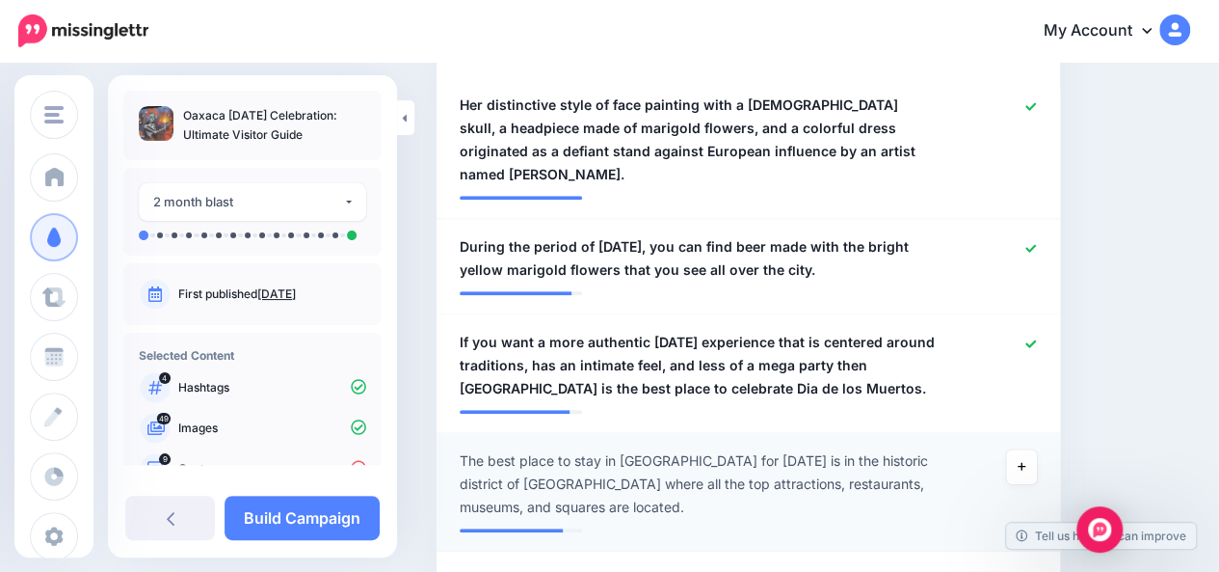
scroll to position [582, 0]
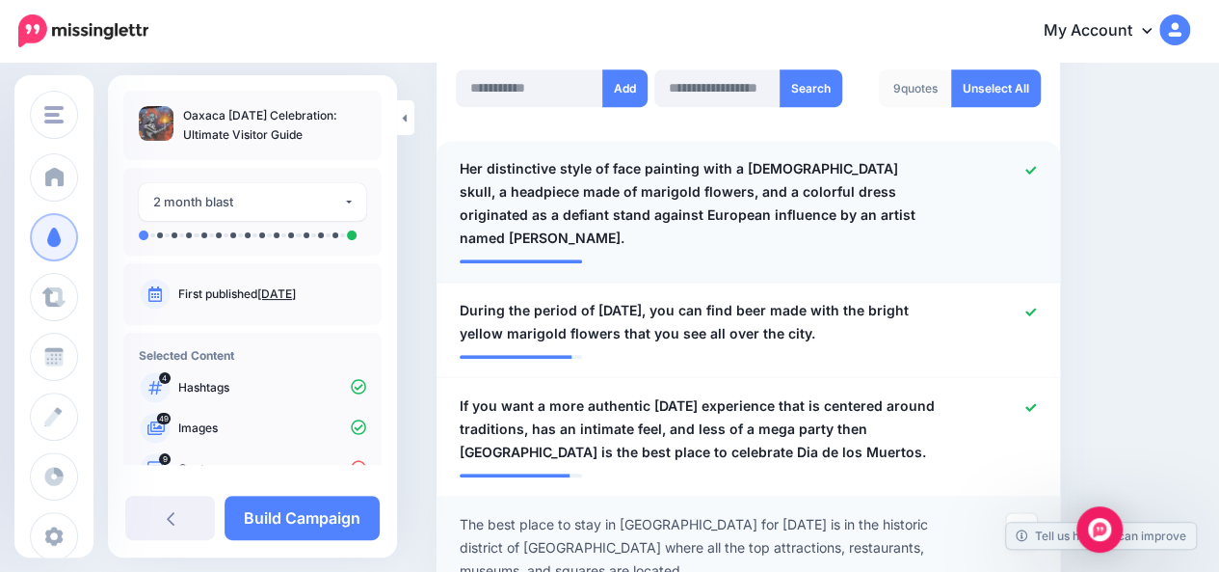
click at [1036, 173] on icon at bounding box center [1031, 170] width 11 height 11
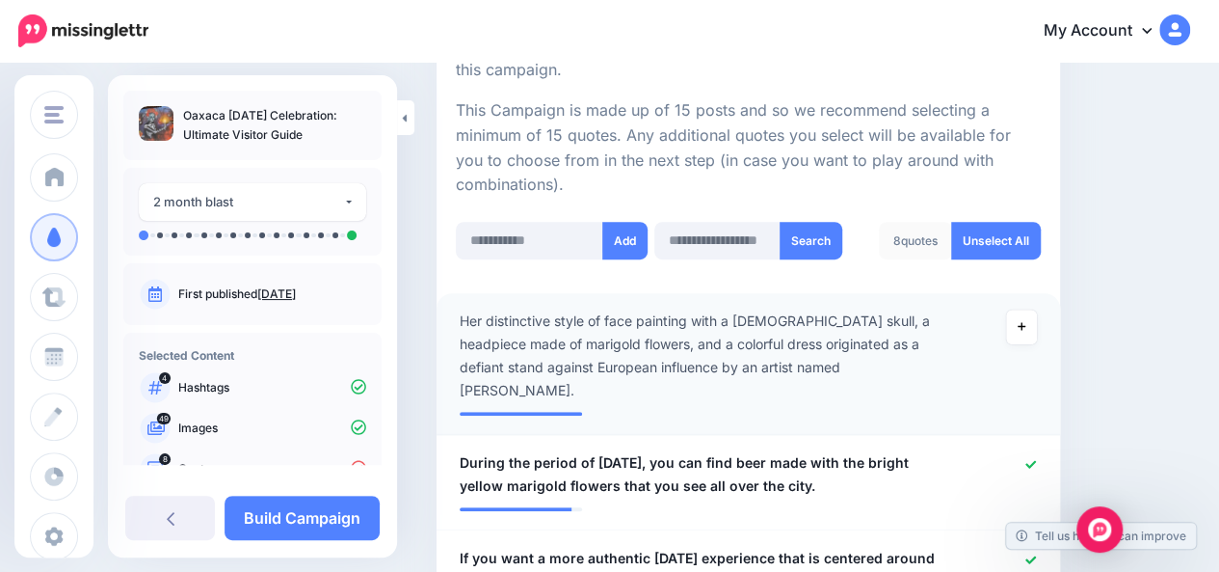
scroll to position [428, 0]
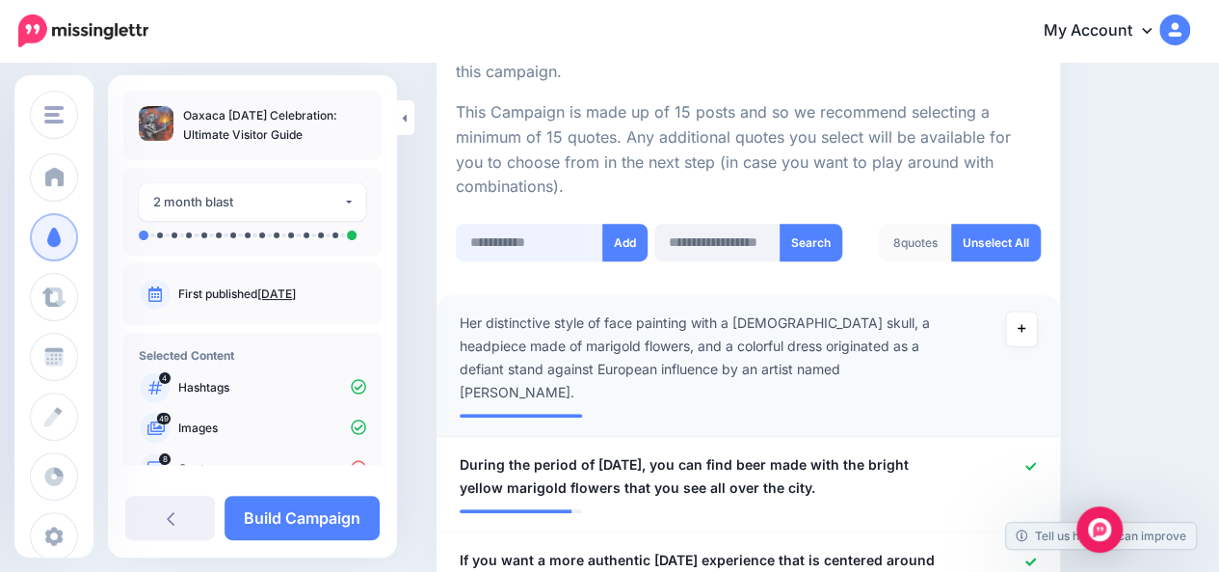
click at [497, 247] on input "text" at bounding box center [529, 243] width 147 height 38
type input "**********"
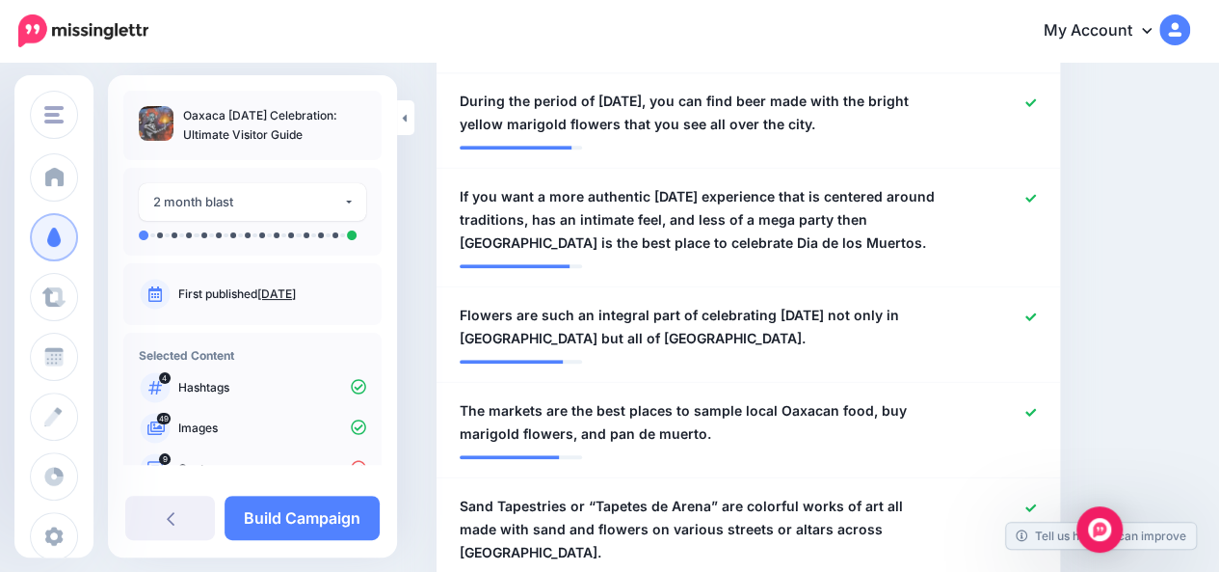
scroll to position [1222, 0]
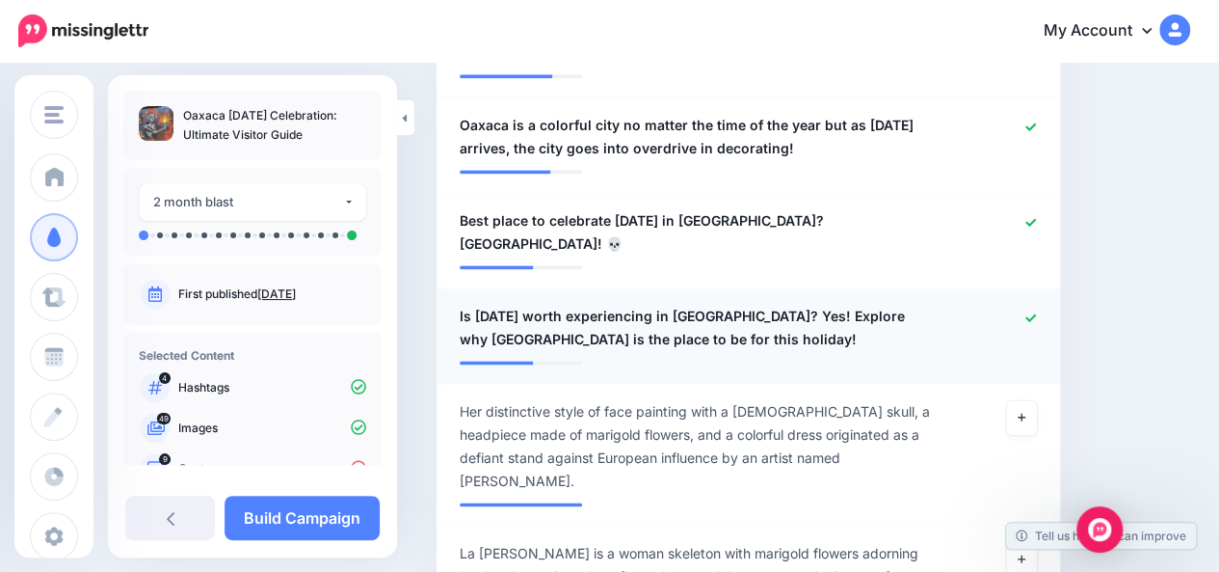
click at [775, 305] on span "Is Day of the Dead worth experiencing in Oaxaca? Yes! Explore why Oaxaca is the…" at bounding box center [698, 328] width 476 height 46
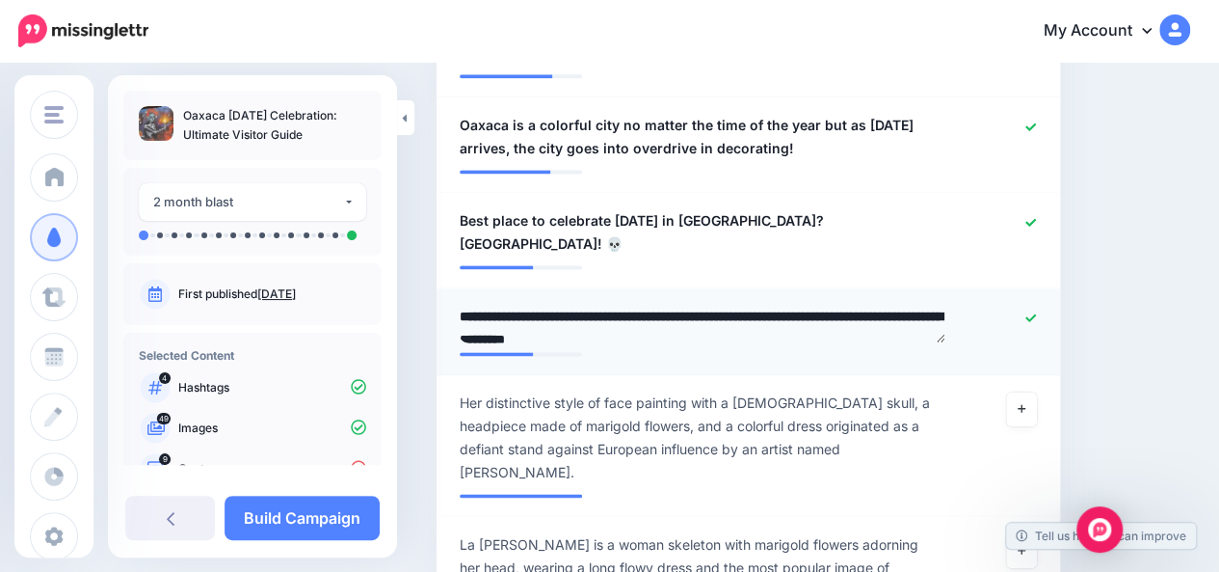
click at [775, 305] on textarea "**********" at bounding box center [703, 324] width 486 height 38
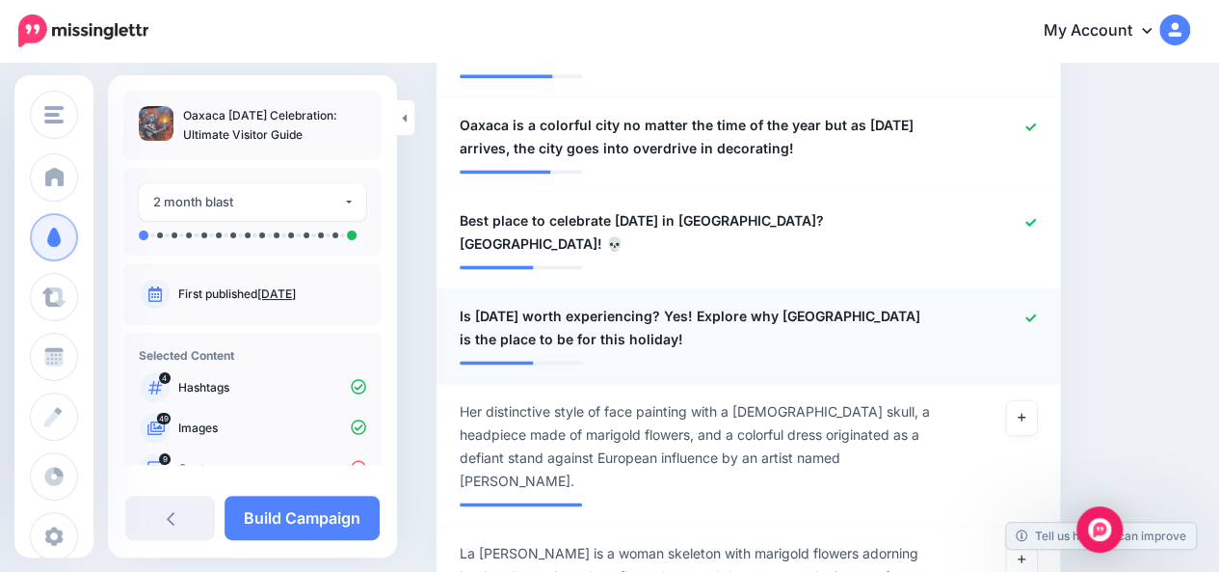
click at [881, 305] on span "Is Day of the Dead worth experiencing? Yes! Explore why Oaxaca is the place to …" at bounding box center [698, 328] width 476 height 46
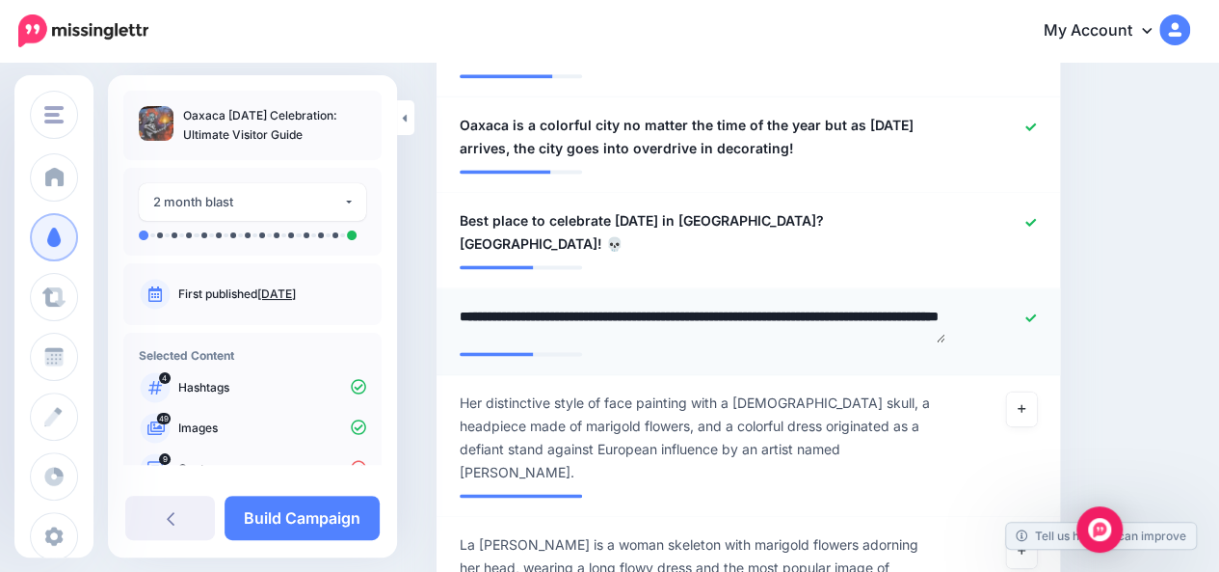
click at [881, 305] on textarea "**********" at bounding box center [703, 324] width 486 height 38
type textarea "**********"
